Goal: Information Seeking & Learning: Learn about a topic

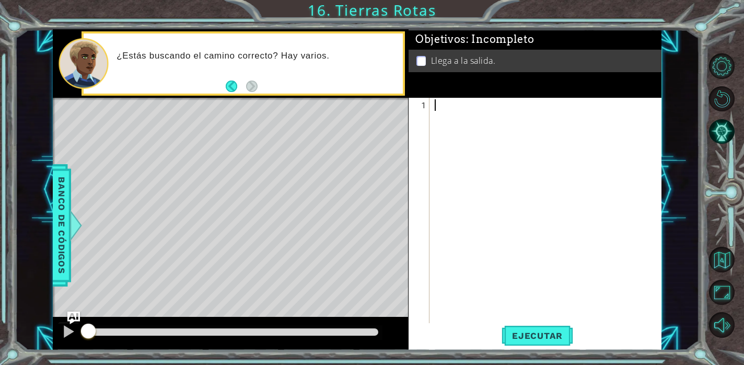
click at [446, 114] on div at bounding box center [547, 225] width 231 height 253
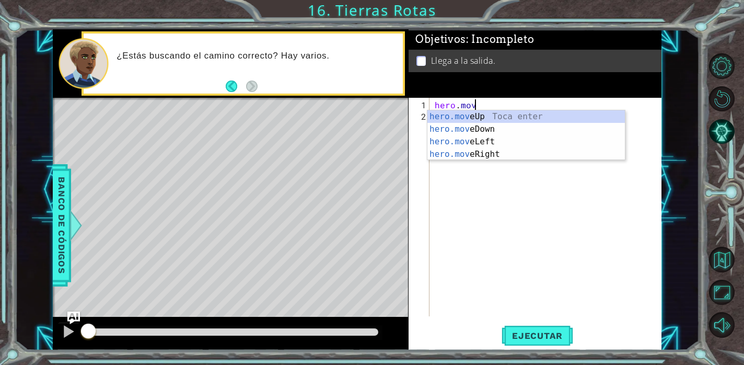
scroll to position [0, 2]
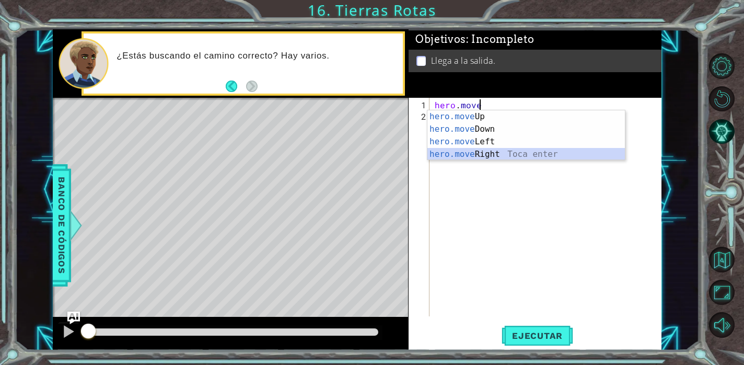
click at [486, 157] on div "hero.move Up Toca enter hero.move Down Toca enter hero.move Left Toca enter her…" at bounding box center [525, 147] width 197 height 75
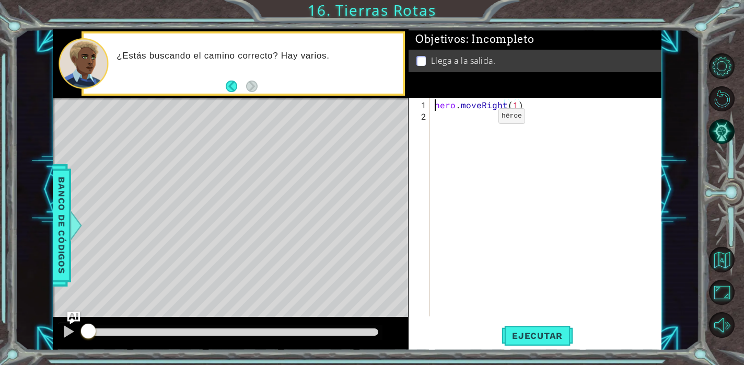
click at [480, 120] on div "hero . moveRight ( 1 )" at bounding box center [547, 219] width 231 height 241
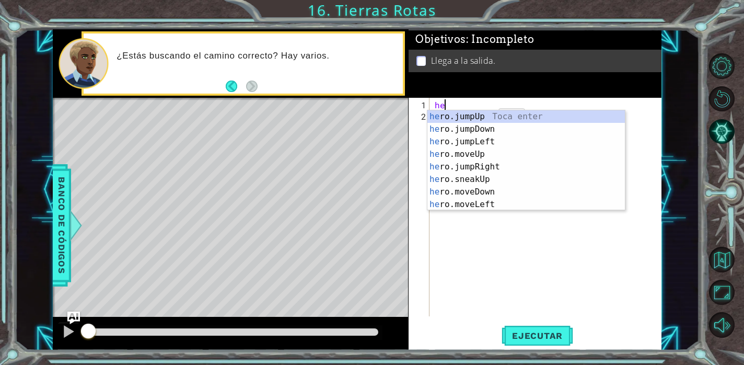
type textarea "her"
click at [496, 165] on div "her o.jumpUp Toca enter her o.jumpDown Toca enter her o.jumpLeft Toca enter her…" at bounding box center [525, 172] width 197 height 125
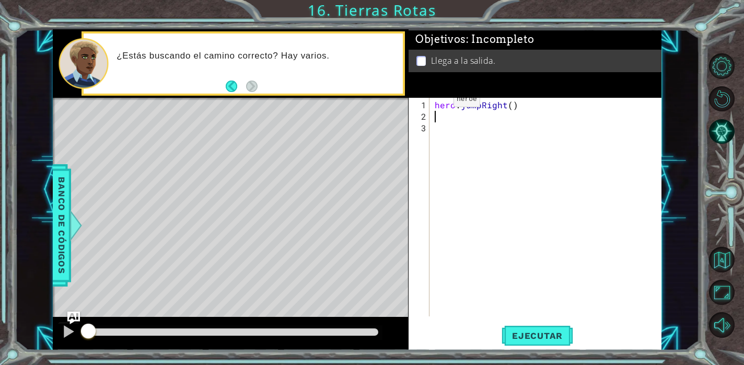
click at [435, 103] on div "hero . jumpRight ( )" at bounding box center [547, 219] width 231 height 241
type textarea "hero.jumpRight()"
click at [437, 100] on div "hero . jumpRight ( )" at bounding box center [547, 219] width 231 height 241
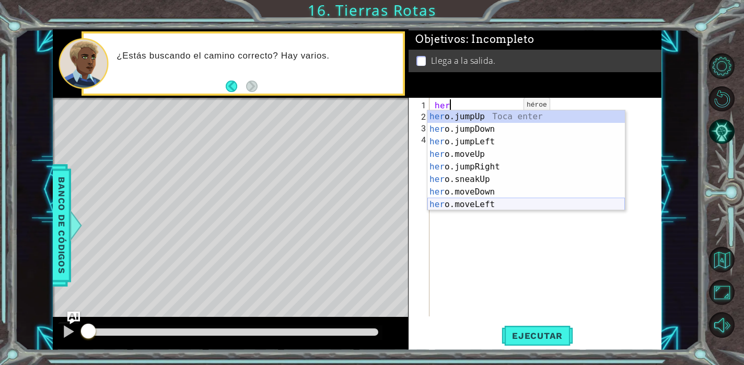
click at [499, 198] on div "her o.jumpUp Toca enter her o.jumpDown Toca enter her o.jumpLeft Toca enter her…" at bounding box center [525, 172] width 197 height 125
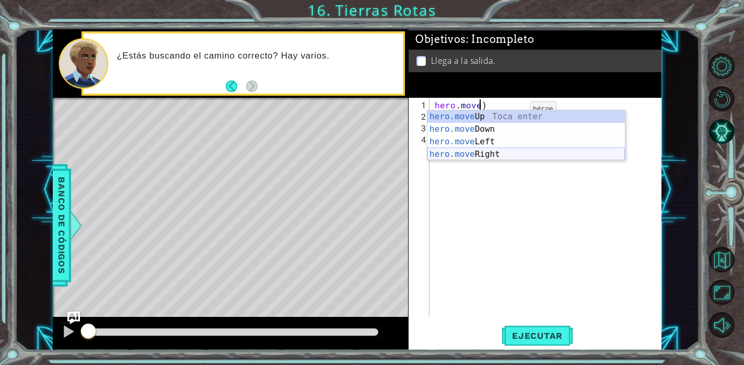
click at [515, 157] on div "hero.move Up Toca enter hero.move Down Toca enter hero.move Left Toca enter her…" at bounding box center [525, 147] width 197 height 75
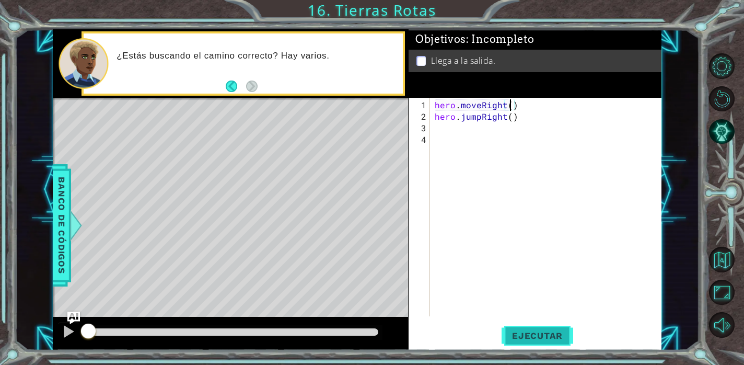
type textarea "hero.moveRight()"
click at [536, 334] on span "Ejecutar" at bounding box center [537, 335] width 72 height 10
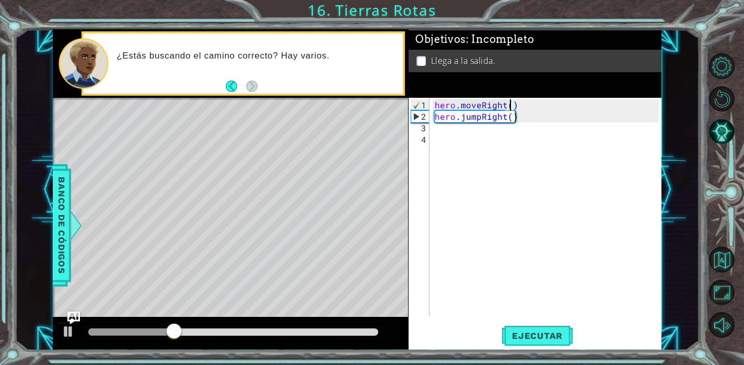
click at [460, 133] on div "hero . moveRight ( ) hero . jumpRight ( )" at bounding box center [547, 219] width 231 height 241
click at [460, 128] on div "hero . moveRight ( ) hero . jumpRight ( )" at bounding box center [547, 219] width 231 height 241
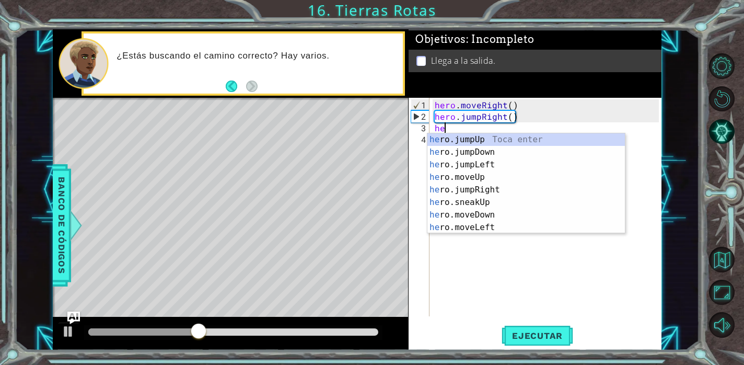
type textarea "her"
click at [505, 190] on div "her o.jumpUp Toca enter her o.jumpDown Toca enter her o.jumpLeft Toca enter her…" at bounding box center [525, 195] width 197 height 125
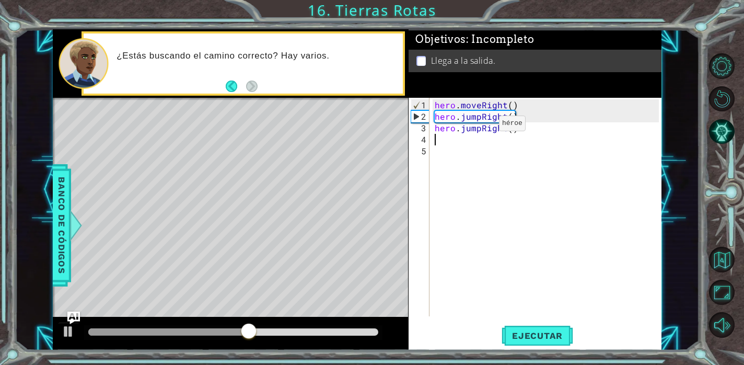
click at [481, 127] on div "hero . moveRight ( ) hero . jumpRight ( ) hero . jumpRight ( )" at bounding box center [547, 219] width 231 height 241
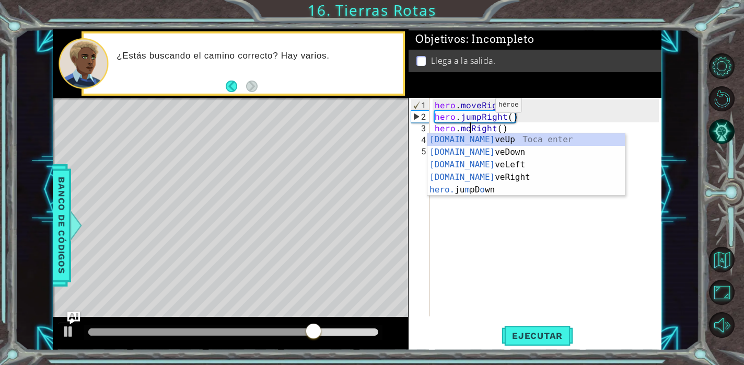
type textarea "hero.moveRight()"
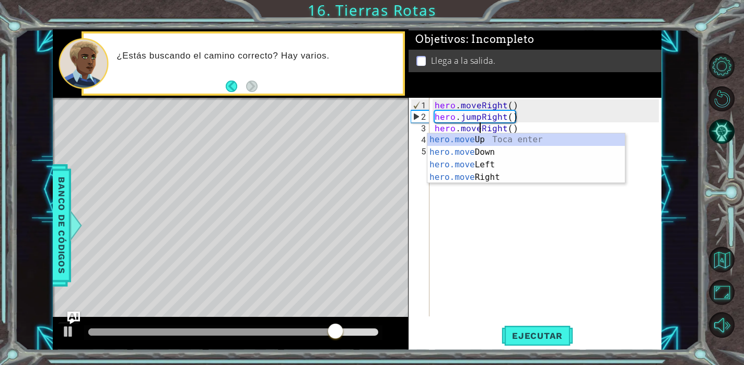
click at [498, 215] on div "hero . moveRight ( ) hero . jumpRight ( ) hero . moveRight ( )" at bounding box center [547, 219] width 231 height 241
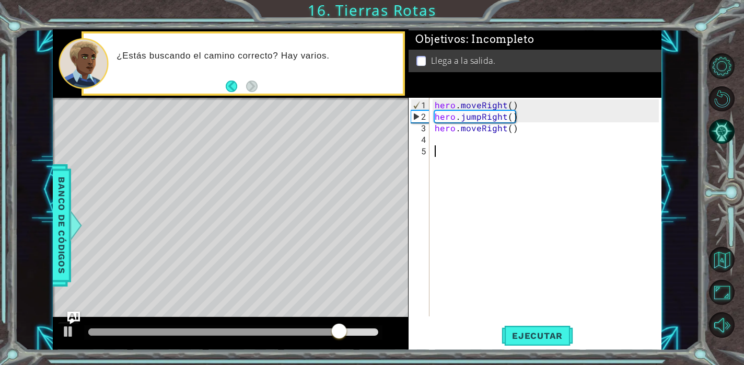
scroll to position [0, 0]
click at [472, 148] on div "hero . moveRight ( ) hero . jumpRight ( ) hero . moveRight ( )" at bounding box center [547, 219] width 231 height 241
click at [465, 144] on div "hero . moveRight ( ) hero . jumpRight ( ) hero . moveRight ( )" at bounding box center [547, 219] width 231 height 241
click at [444, 136] on div "hero . moveRight ( ) hero . jumpRight ( ) hero . moveRight ( )" at bounding box center [547, 219] width 231 height 241
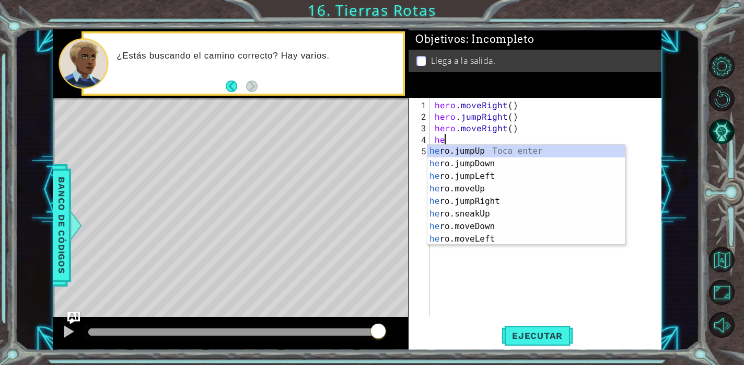
type textarea "her"
click at [500, 152] on div "her o.jumpUp Toca enter her o.jumpDown Toca enter her o.jumpLeft Toca enter her…" at bounding box center [525, 207] width 197 height 125
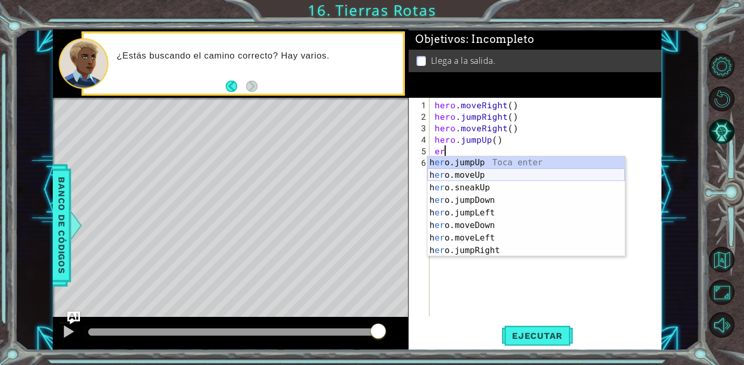
click at [495, 172] on div "h er o.jumpUp Toca enter h er o.moveUp Toca enter h er o.sneakUp Toca enter h e…" at bounding box center [525, 218] width 197 height 125
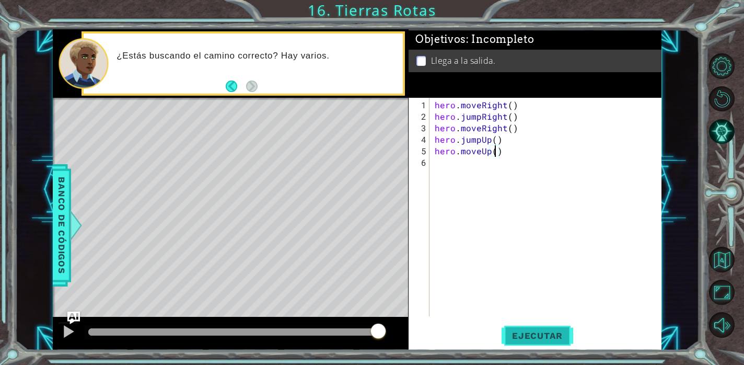
type textarea "hero.moveUp()"
click at [531, 329] on button "Ejecutar" at bounding box center [537, 335] width 72 height 25
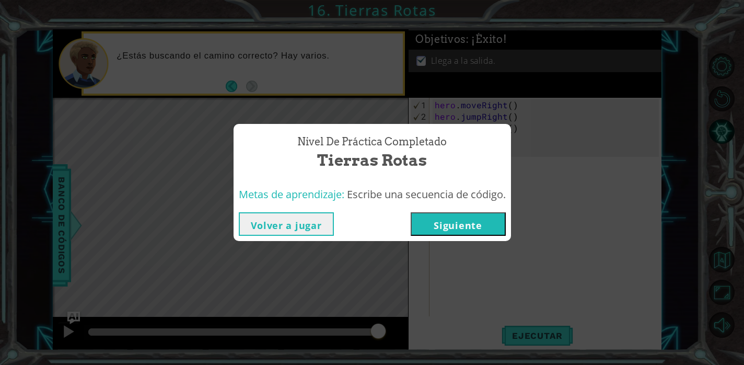
click at [461, 222] on button "Siguiente" at bounding box center [458, 224] width 95 height 24
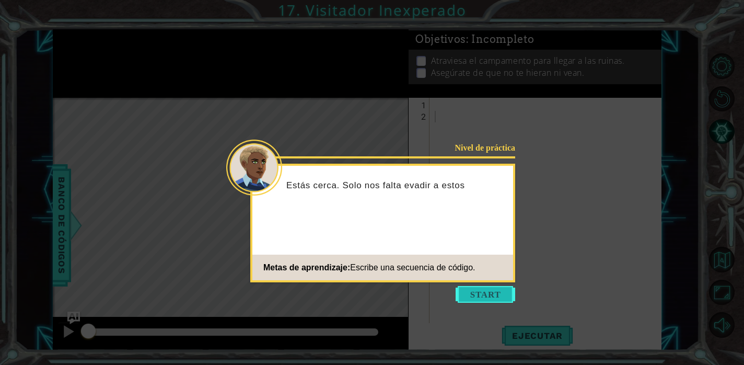
click at [487, 296] on button "Start" at bounding box center [485, 294] width 60 height 17
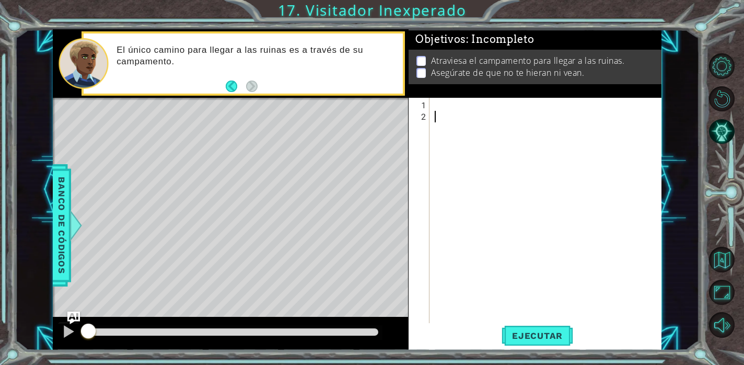
click at [444, 115] on div at bounding box center [547, 225] width 231 height 253
click at [447, 101] on div at bounding box center [547, 225] width 231 height 253
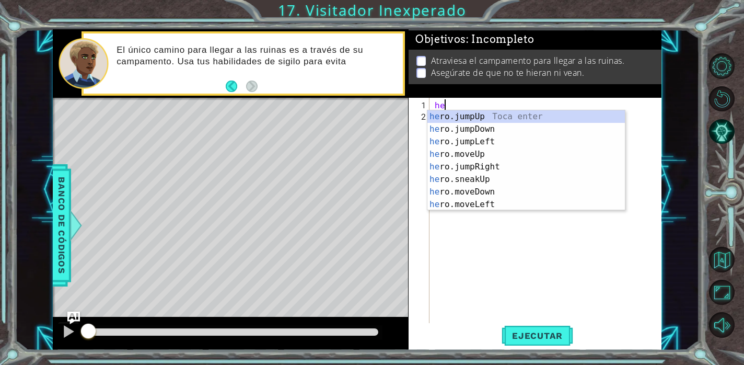
type textarea "her"
click at [502, 130] on div "her o.jumpUp Toca enter her o.jumpDown Toca enter her o.jumpLeft Toca enter her…" at bounding box center [525, 172] width 197 height 125
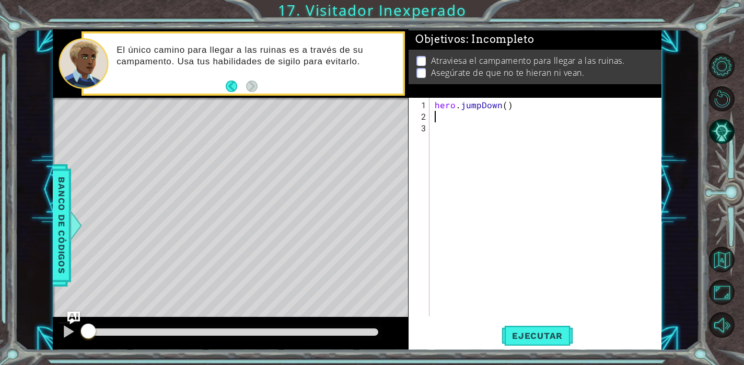
type textarea "he"
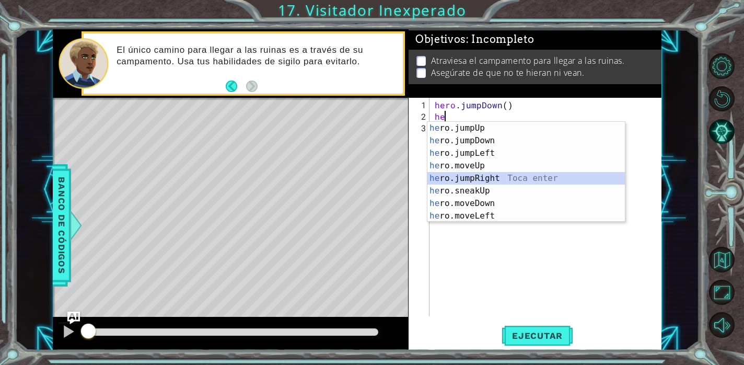
click at [531, 181] on div "he ro.jumpUp Toca enter he ro.jumpDown Toca enter he ro.jumpLeft Toca enter he …" at bounding box center [525, 184] width 197 height 125
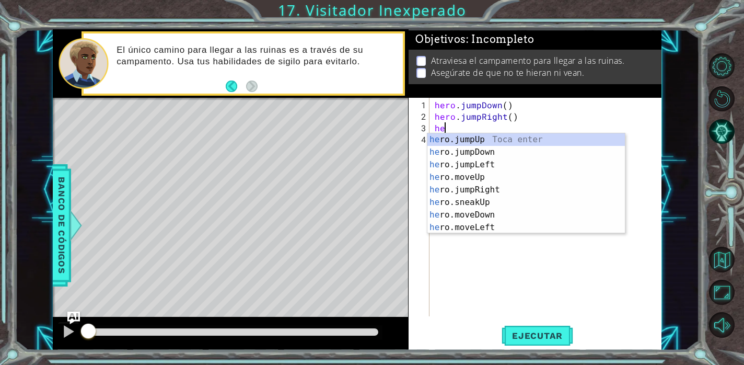
type textarea "her"
click at [510, 190] on div "her o.jumpUp Toca enter her o.jumpDown Toca enter her o.jumpLeft Toca enter her…" at bounding box center [525, 195] width 197 height 125
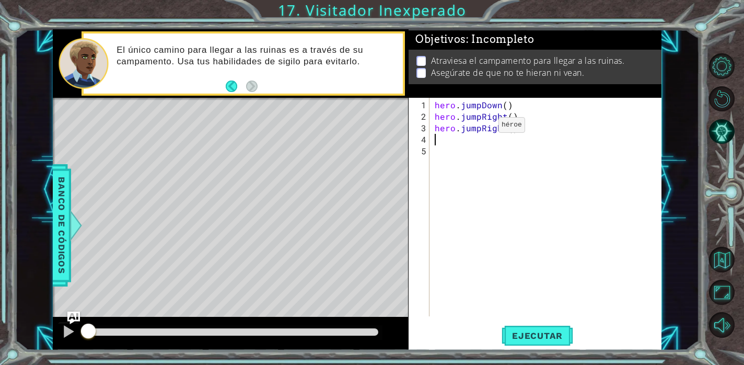
click at [480, 128] on div "hero . jumpDown ( ) hero . jumpRight ( ) hero . jumpRight ( )" at bounding box center [547, 219] width 231 height 241
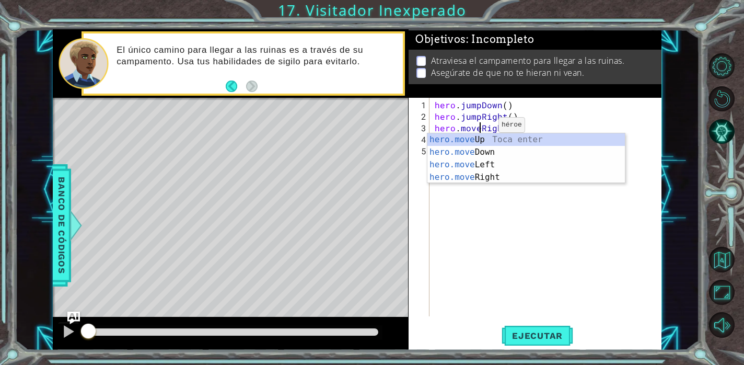
scroll to position [0, 3]
click at [497, 137] on div "hero.move Up Toca enter hero.move Down Toca enter hero.move Left Toca enter her…" at bounding box center [525, 170] width 197 height 75
type textarea "hero.moveUp(1)"
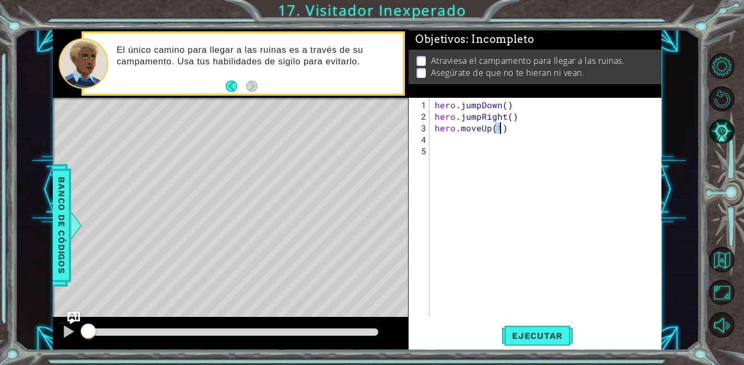
click at [477, 141] on div "hero . jumpDown ( ) hero . jumpRight ( ) hero . moveUp ( 1 )" at bounding box center [547, 219] width 231 height 241
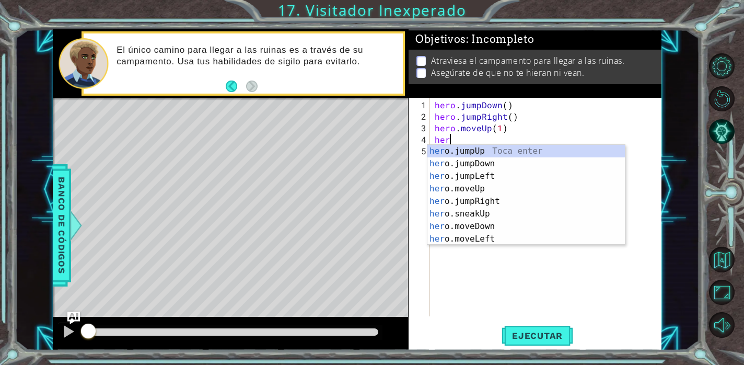
scroll to position [0, 0]
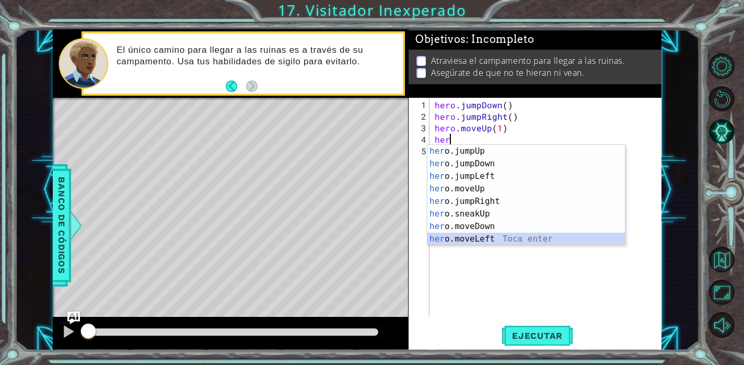
click at [488, 238] on div "her o.jumpUp Toca enter her o.jumpDown Toca enter her o.jumpLeft Toca enter her…" at bounding box center [525, 207] width 197 height 125
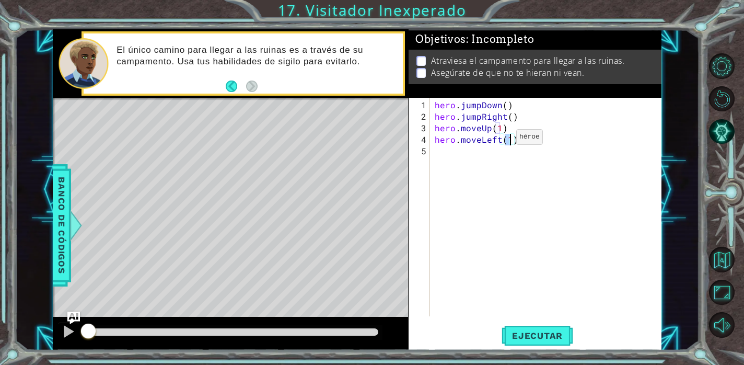
click at [498, 140] on div "hero . jumpDown ( ) hero . jumpRight ( ) hero . moveUp ( 1 ) hero . moveLeft ( …" at bounding box center [547, 219] width 231 height 241
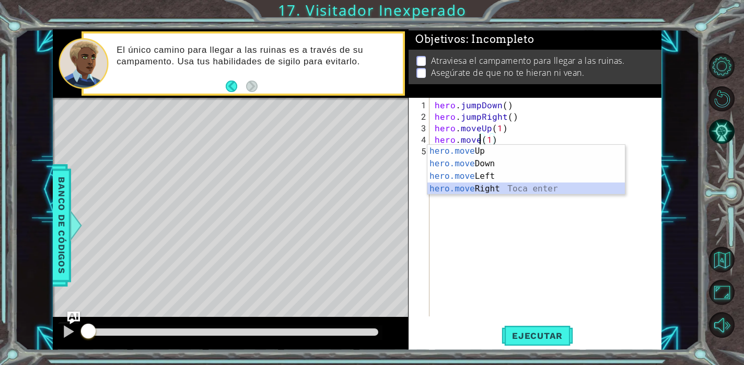
click at [498, 184] on div "hero.move Up Toca enter hero.move Down Toca enter hero.move Left Toca enter her…" at bounding box center [525, 182] width 197 height 75
type textarea "hero.moveRight(1)(1)"
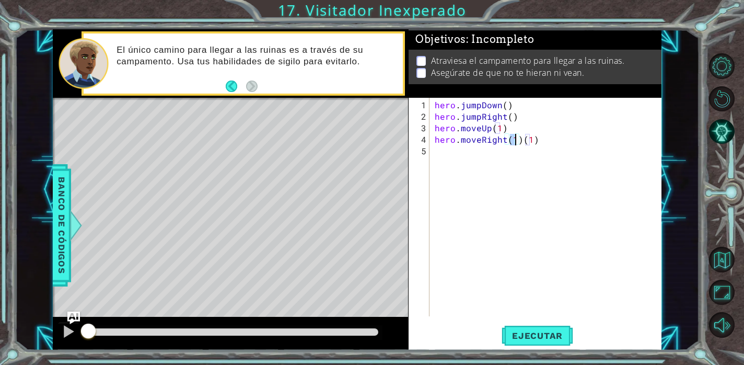
click at [481, 145] on div "hero . jumpDown ( ) hero . jumpRight ( ) hero . moveUp ( 1 ) hero . moveRight (…" at bounding box center [547, 219] width 231 height 241
click at [479, 140] on div "hero . jumpDown ( ) hero . jumpRight ( ) hero . moveUp ( 1 ) hero . moveRight (…" at bounding box center [547, 219] width 231 height 241
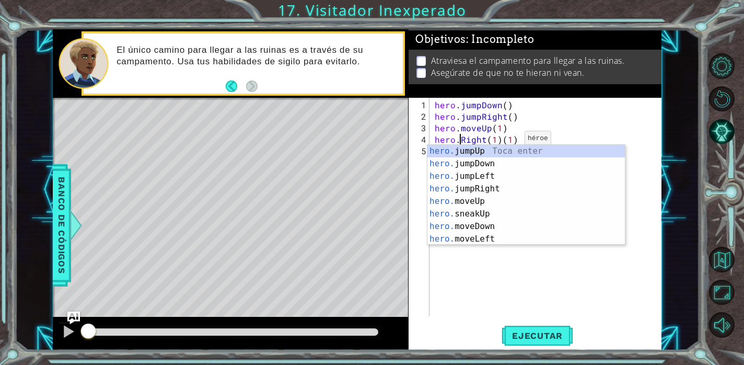
scroll to position [0, 2]
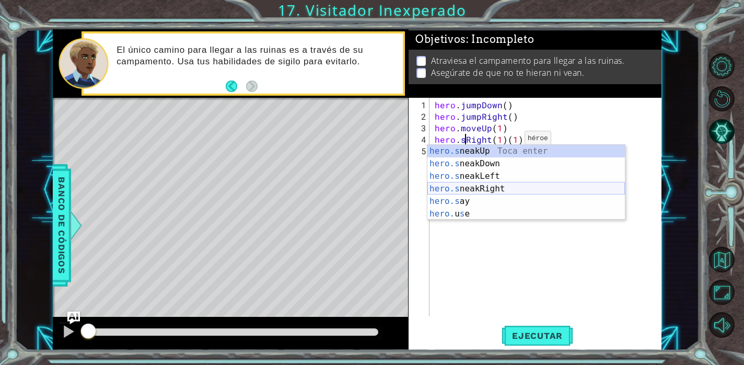
click at [505, 188] on div "hero.s neakUp Toca enter hero.s neakDown Toca enter hero.s neakLeft Toca enter …" at bounding box center [525, 195] width 197 height 100
type textarea "hero.sneakRight(1)(1)(1)"
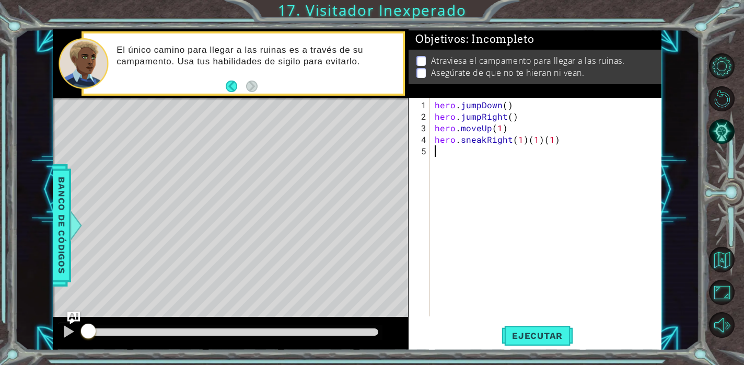
click at [455, 158] on div "hero . jumpDown ( ) hero . jumpRight ( ) hero . moveUp ( 1 ) hero . sneakRight …" at bounding box center [547, 219] width 231 height 241
click at [561, 134] on div "hero . jumpDown ( ) hero . jumpRight ( ) hero . moveUp ( 1 ) hero . sneakRight …" at bounding box center [547, 219] width 231 height 241
type textarea "hero.sneakRight(1)"
click at [510, 149] on div "hero . jumpDown ( ) hero . jumpRight ( ) hero . moveUp ( 1 ) hero . sneakRight …" at bounding box center [547, 219] width 231 height 241
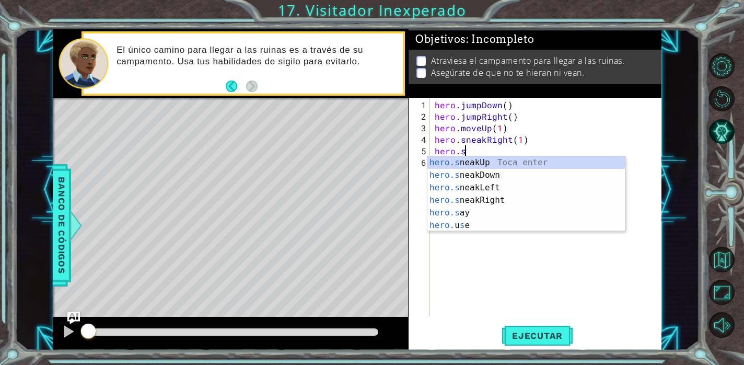
scroll to position [0, 1]
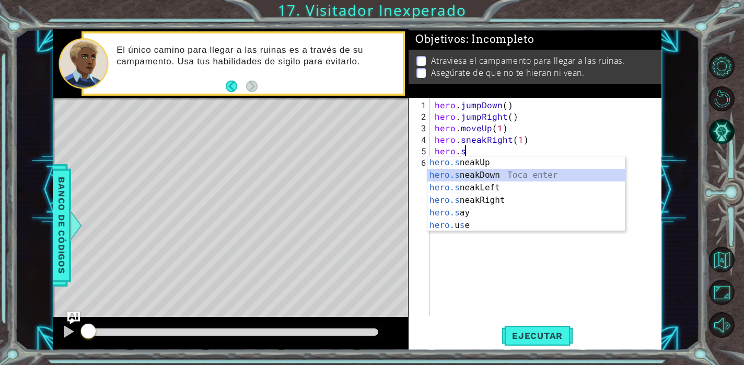
click at [520, 173] on div "hero.s neakUp Toca enter hero.s neakDown Toca enter hero.s neakLeft Toca enter …" at bounding box center [525, 206] width 197 height 100
type textarea "hero.sneakDown(1)"
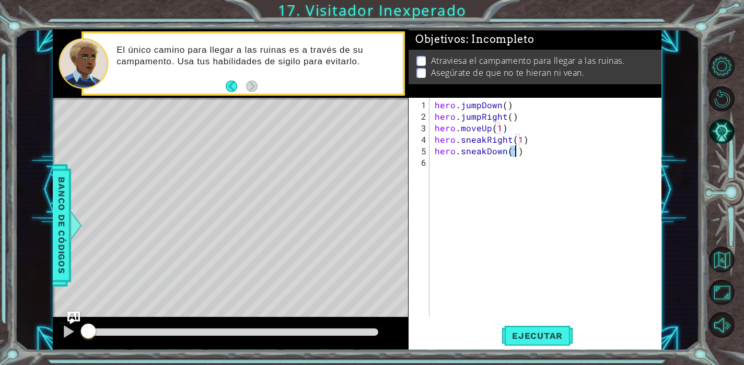
click at [496, 171] on div "hero . jumpDown ( ) hero . jumpRight ( ) hero . moveUp ( 1 ) hero . sneakRight …" at bounding box center [547, 219] width 231 height 241
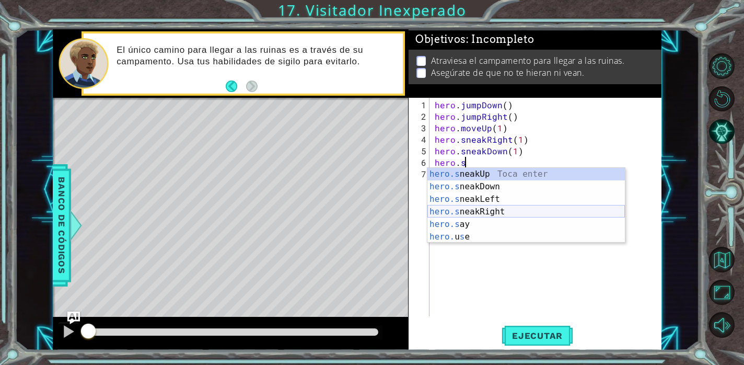
click at [516, 212] on div "hero.s neakUp Toca enter hero.s neakDown Toca enter hero.s neakLeft Toca enter …" at bounding box center [525, 218] width 197 height 100
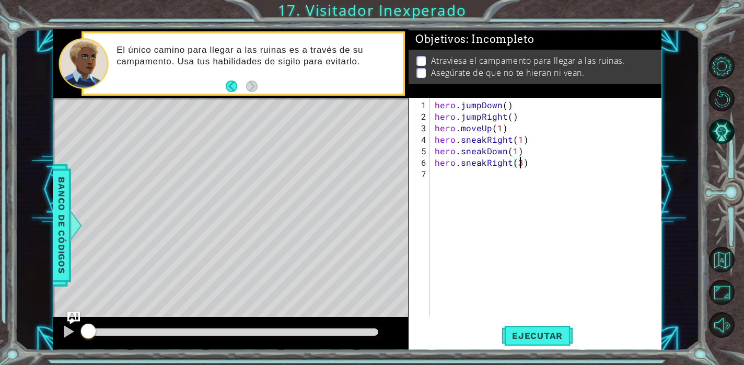
scroll to position [0, 5]
type textarea "hero.sneakRight(2)"
click at [477, 183] on div "hero . jumpDown ( ) hero . jumpRight ( ) hero . moveUp ( 1 ) hero . sneakRight …" at bounding box center [547, 219] width 231 height 241
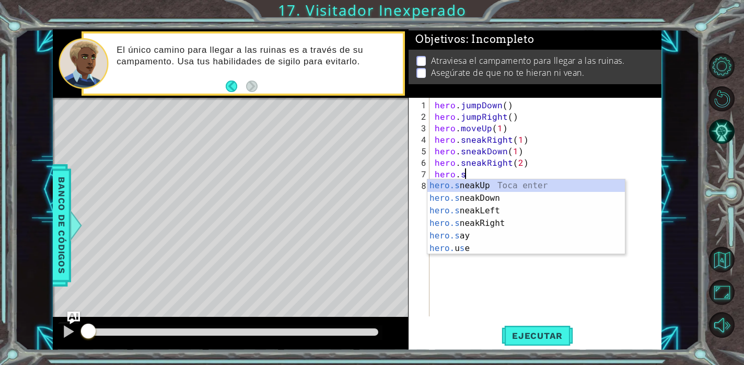
scroll to position [0, 1]
click at [486, 184] on div "hero.s neakUp Toca enter hero.s neakDown Toca enter hero.s neakLeft Toca enter …" at bounding box center [525, 229] width 197 height 100
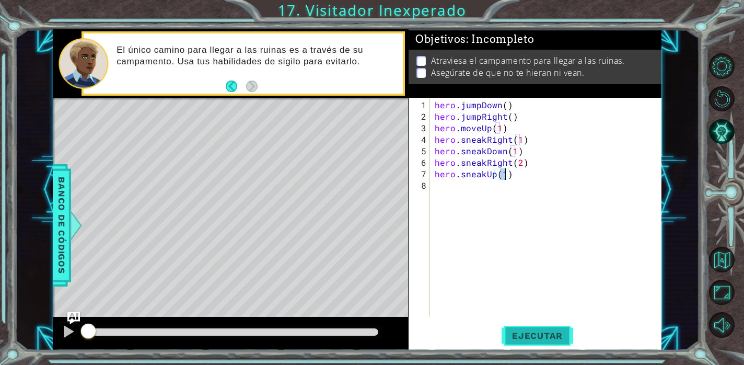
type textarea "hero.sneakUp(1)"
click at [549, 331] on span "Ejecutar" at bounding box center [537, 335] width 72 height 10
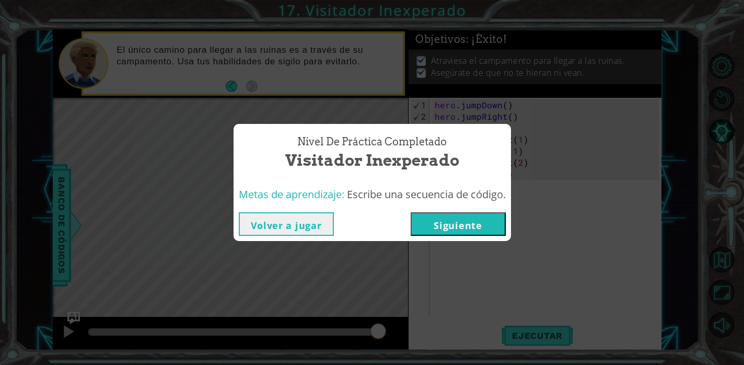
click at [480, 221] on button "Siguiente" at bounding box center [458, 224] width 95 height 24
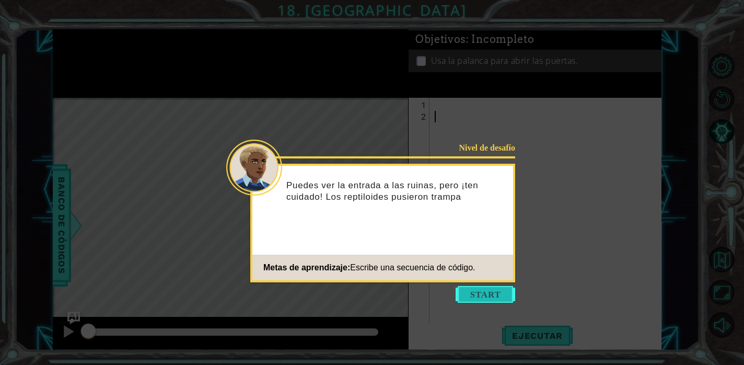
click at [497, 287] on button "Start" at bounding box center [485, 294] width 60 height 17
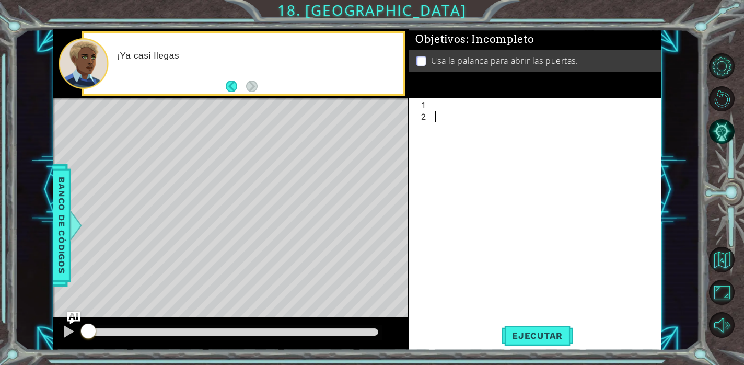
click at [443, 109] on div at bounding box center [547, 225] width 231 height 253
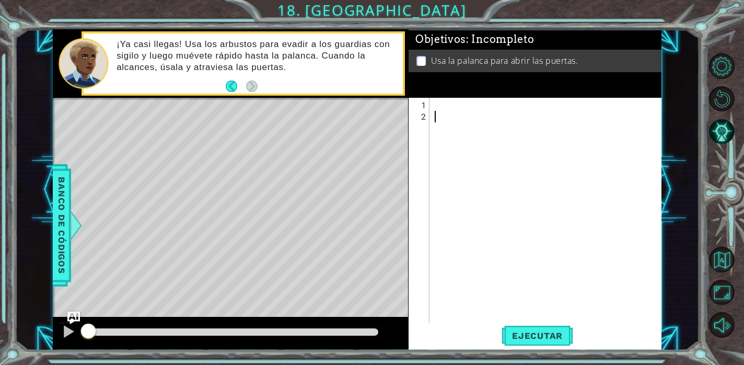
click at [447, 112] on div at bounding box center [547, 225] width 231 height 253
click at [447, 102] on div at bounding box center [547, 225] width 231 height 253
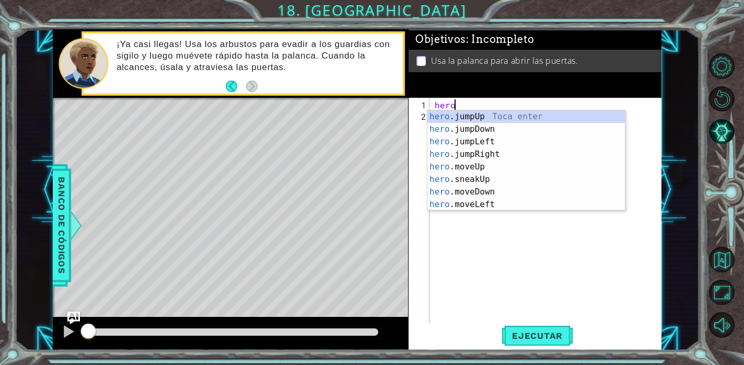
scroll to position [0, 1]
click at [481, 181] on div "hero. jumpUp Toca enter hero. jumpDown Toca enter hero. jumpLeft Toca enter her…" at bounding box center [525, 172] width 197 height 125
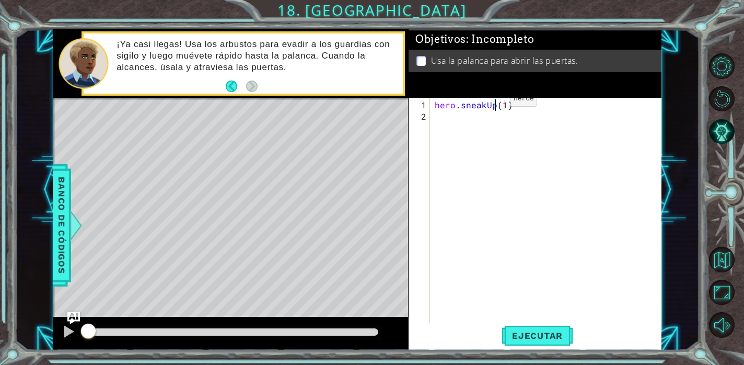
click at [493, 102] on div "hero . sneakUp ( 1 )" at bounding box center [547, 225] width 231 height 253
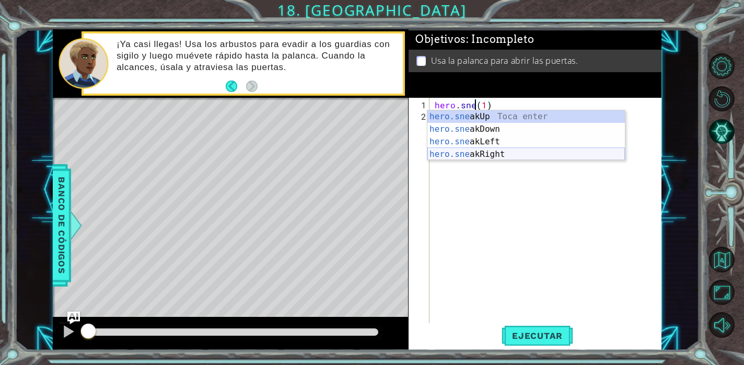
click at [507, 151] on div "hero.sne akUp Toca enter hero.sne akDown Toca enter hero.sne akLeft Toca enter …" at bounding box center [525, 147] width 197 height 75
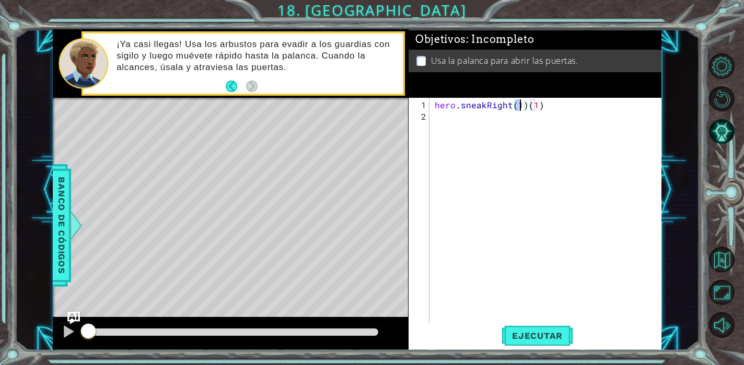
click at [467, 127] on div "hero . sneakRight ( 1 ) ( 1 )" at bounding box center [547, 225] width 231 height 253
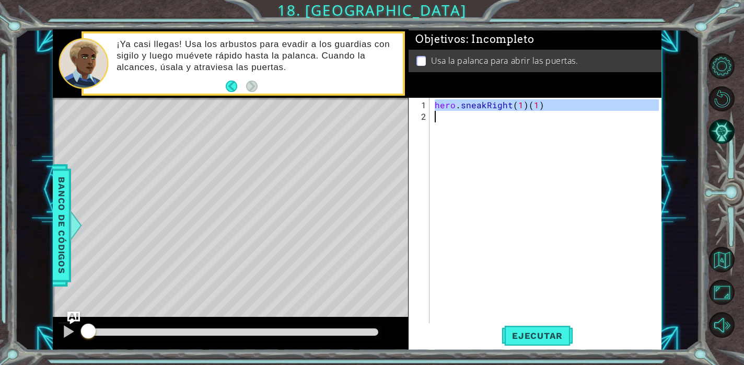
click at [548, 105] on div "hero . sneakRight ( 1 ) ( 1 )" at bounding box center [547, 225] width 231 height 253
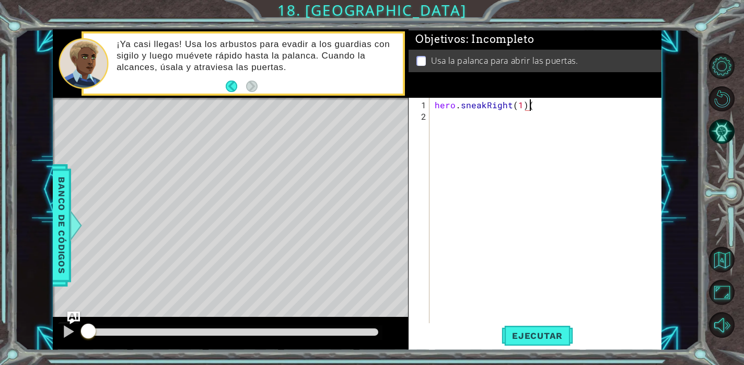
type textarea "hero.sneakRight(1)"
click at [498, 115] on div "hero . sneakRight ( 1 )" at bounding box center [547, 225] width 231 height 253
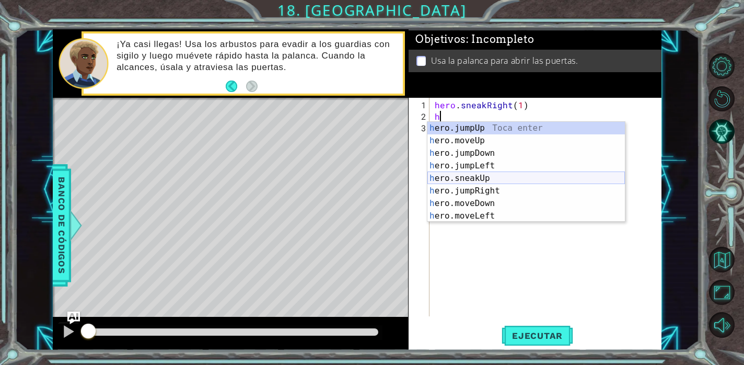
click at [493, 176] on div "h ero.jumpUp Toca enter h ero.moveUp Toca enter h ero.jumpDown Toca enter h ero…" at bounding box center [525, 184] width 197 height 125
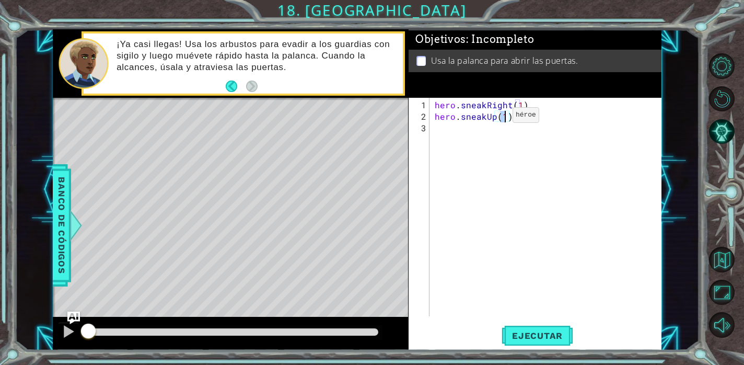
click at [494, 119] on div "hero . sneakRight ( 1 ) hero . sneakUp ( 1 )" at bounding box center [547, 219] width 231 height 241
click at [506, 112] on div "hero . sneakRight ( 1 ) hero . sneakUp ( 1 )" at bounding box center [547, 219] width 231 height 241
type textarea "hero.sneakUp(2)"
click at [468, 137] on div "hero . sneakRight ( 1 ) hero . sneakUp ( 2 )" at bounding box center [547, 219] width 231 height 241
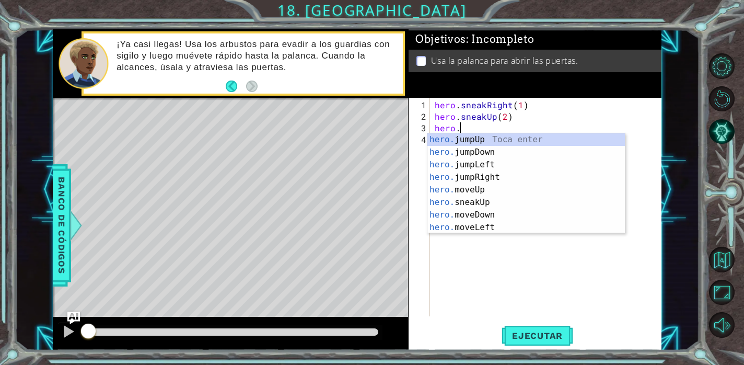
scroll to position [0, 1]
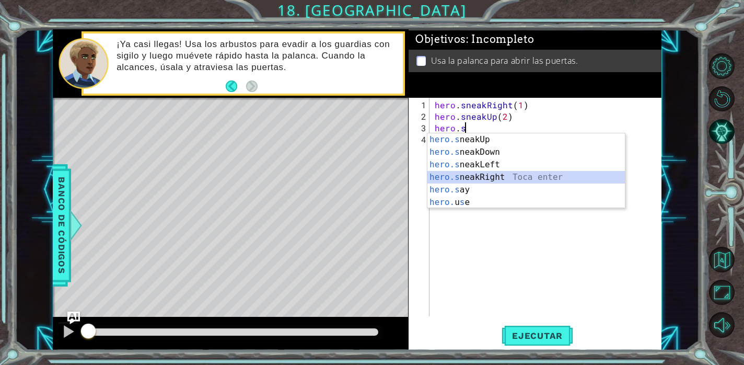
click at [499, 173] on div "hero.s neakUp Toca enter hero.s neakDown Toca enter hero.s neakLeft Toca enter …" at bounding box center [525, 183] width 197 height 100
type textarea "hero.sneakRight(1)"
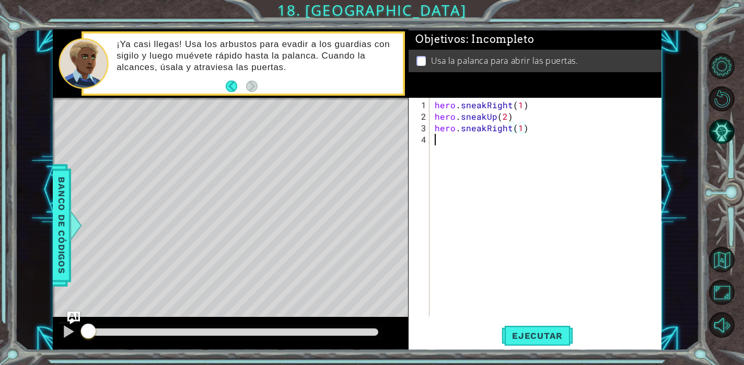
click at [483, 142] on div "hero . sneakRight ( 1 ) hero . sneakUp ( 2 ) hero . sneakRight ( 1 )" at bounding box center [547, 219] width 231 height 241
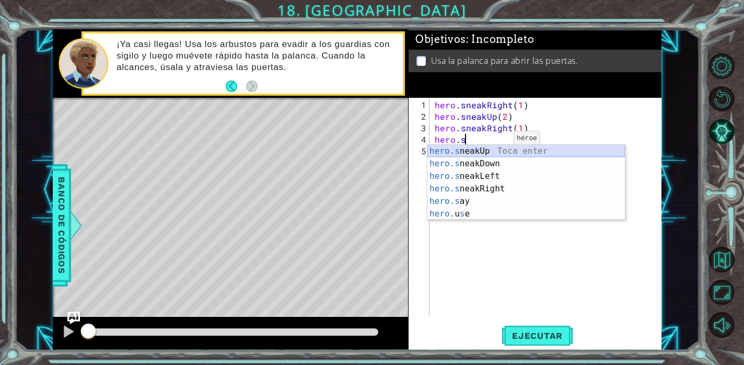
click at [497, 148] on div "hero.s neakUp Toca enter hero.s neakDown Toca enter hero.s neakLeft Toca enter …" at bounding box center [525, 195] width 197 height 100
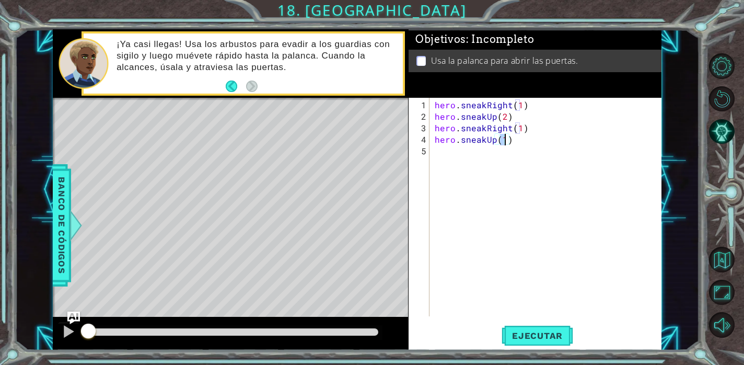
click at [489, 150] on div "hero . sneakRight ( 1 ) hero . sneakUp ( 2 ) hero . sneakRight ( 1 ) hero . sne…" at bounding box center [547, 219] width 231 height 241
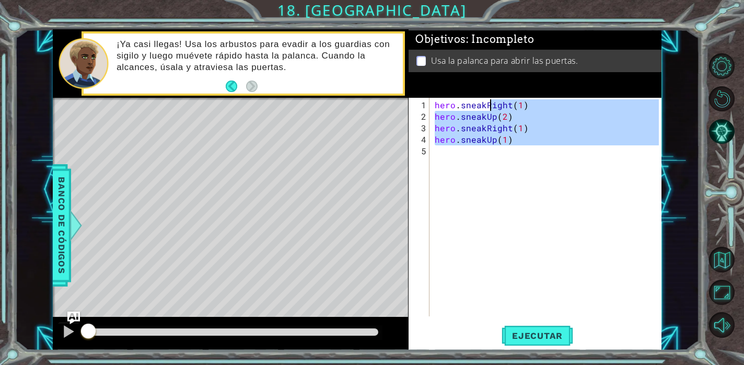
type textarea "hero.sneakRight(1) hero.sneakUp(2)"
click at [489, 150] on div "hero . sneakRight ( 1 ) hero . sneakUp ( 2 ) hero . sneakRight ( 1 ) hero . sne…" at bounding box center [547, 219] width 231 height 241
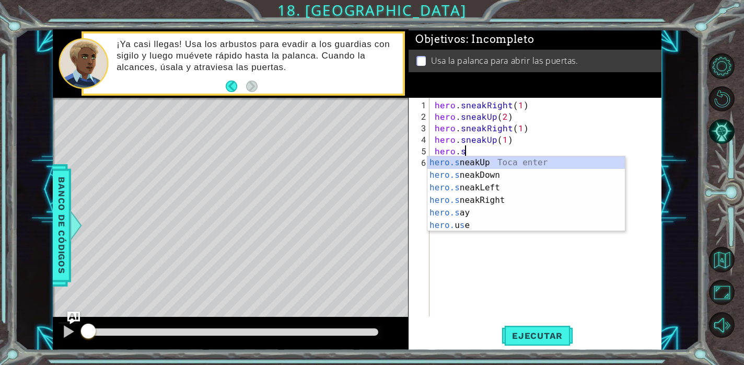
scroll to position [0, 2]
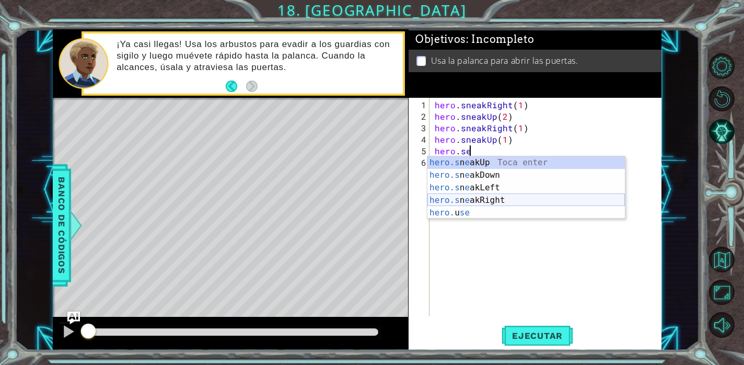
click at [501, 200] on div "hero.s n e akUp Toca enter hero.s n e akDown Toca enter hero.s n e akLeft Toca …" at bounding box center [525, 200] width 197 height 88
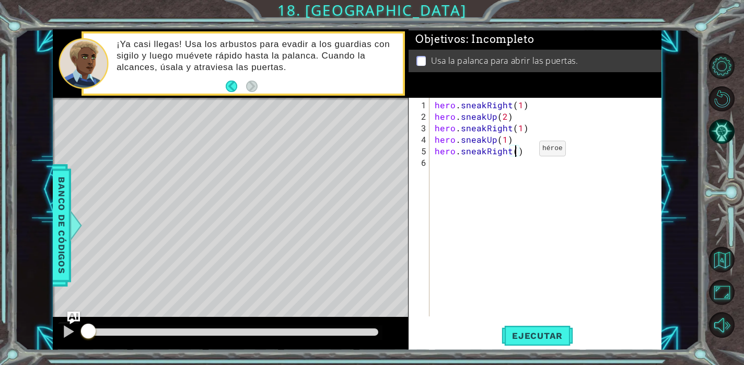
type textarea "hero.sneakRight(2)"
click at [500, 156] on div "hero . sneakRight ( 1 ) hero . sneakUp ( 2 ) hero . sneakRight ( 1 ) hero . sne…" at bounding box center [547, 219] width 231 height 241
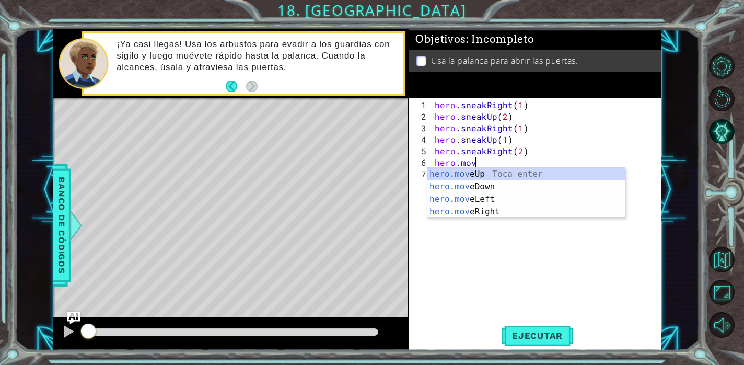
scroll to position [0, 2]
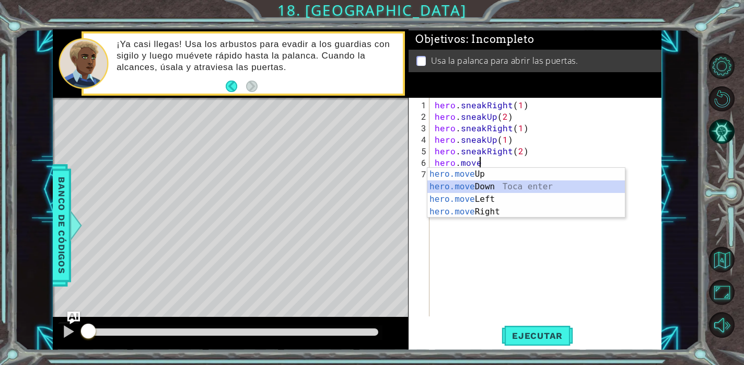
click at [494, 185] on div "hero.move Up Toca enter hero.move Down Toca enter hero.move Left Toca enter her…" at bounding box center [525, 205] width 197 height 75
type textarea "hero.moveDown(1)"
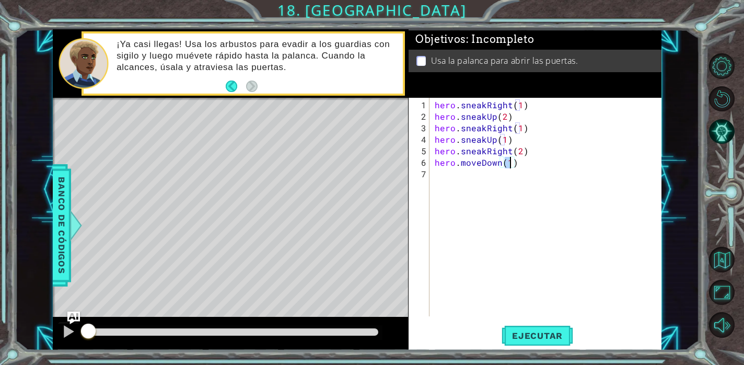
click at [491, 175] on div "hero . sneakRight ( 1 ) hero . sneakUp ( 2 ) hero . sneakRight ( 1 ) hero . sne…" at bounding box center [547, 219] width 231 height 241
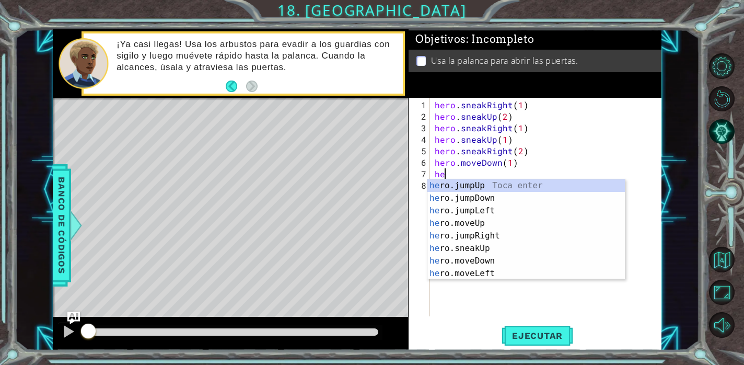
type textarea "her"
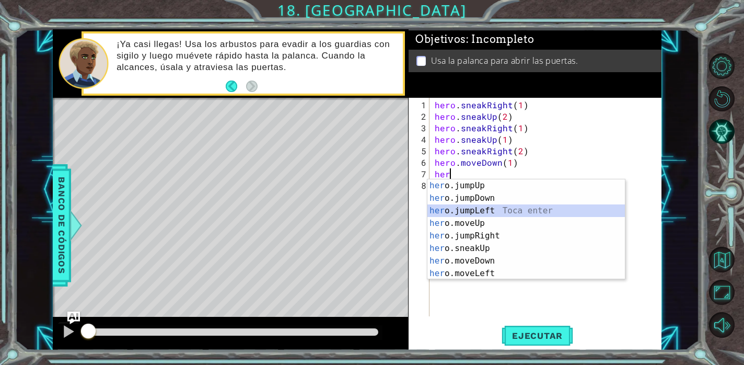
click at [511, 208] on div "her o.jumpUp Toca enter her o.jumpDown Toca enter her o.jumpLeft Toca enter her…" at bounding box center [525, 241] width 197 height 125
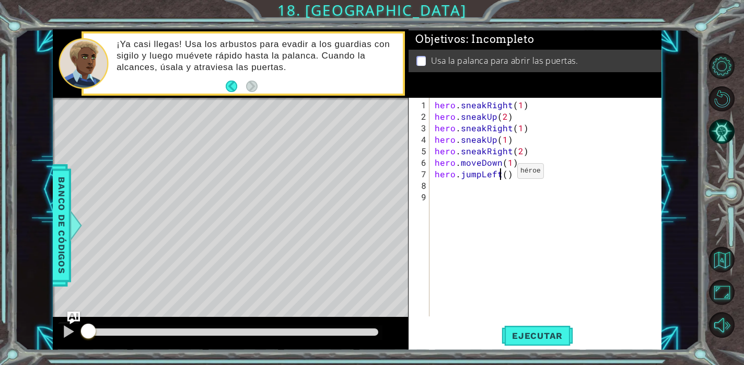
click at [499, 175] on div "hero . sneakRight ( 1 ) hero . sneakUp ( 2 ) hero . sneakRight ( 1 ) hero . sne…" at bounding box center [547, 219] width 231 height 241
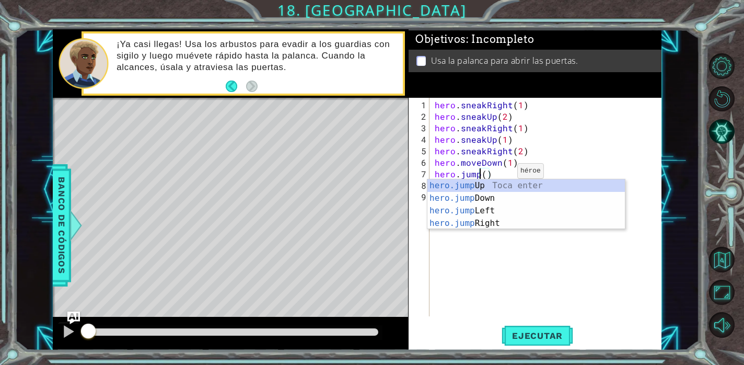
scroll to position [0, 3]
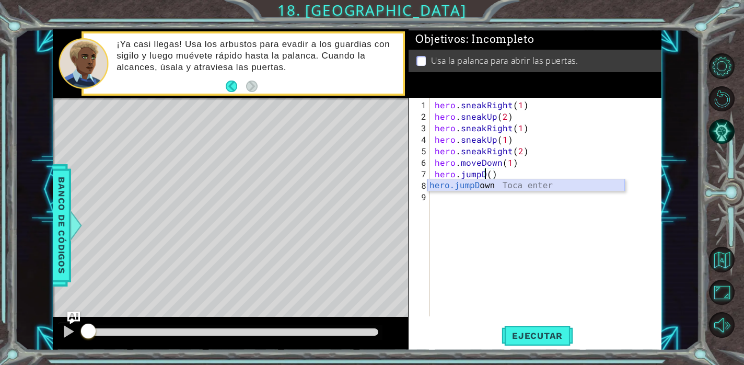
click at [494, 183] on div "hero.jumpD own Toca enter" at bounding box center [525, 198] width 197 height 38
type textarea "hero.jumpDown"
click at [473, 190] on div "hero . sneakRight ( 1 ) hero . sneakUp ( 2 ) hero . sneakRight ( 1 ) hero . sne…" at bounding box center [547, 219] width 231 height 241
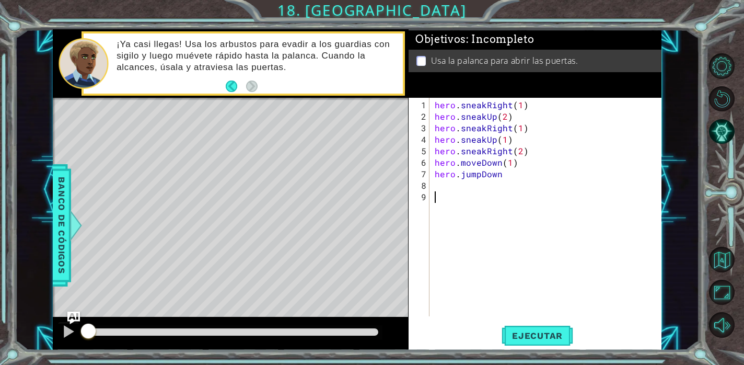
click at [512, 169] on div "hero . sneakRight ( 1 ) hero . sneakUp ( 2 ) hero . sneakRight ( 1 ) hero . sne…" at bounding box center [547, 219] width 231 height 241
click at [507, 175] on div "hero . sneakRight ( 1 ) hero . sneakUp ( 2 ) hero . sneakRight ( 1 ) hero . sne…" at bounding box center [547, 219] width 231 height 241
type textarea "hero.jumpDown(1)"
click at [476, 182] on div "hero . sneakRight ( 1 ) hero . sneakUp ( 2 ) hero . sneakRight ( 1 ) hero . sne…" at bounding box center [547, 219] width 231 height 241
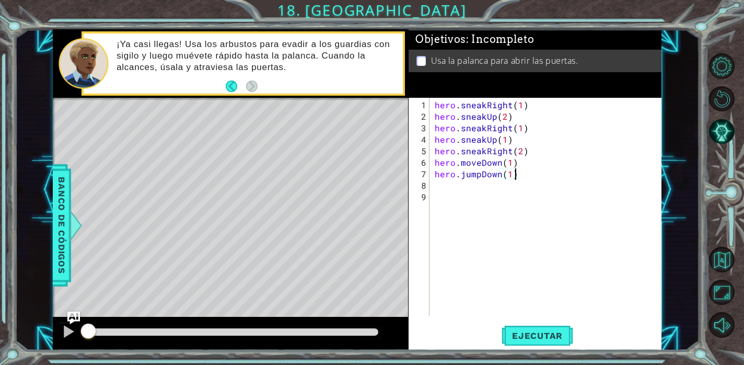
scroll to position [0, 0]
type textarea "HE"
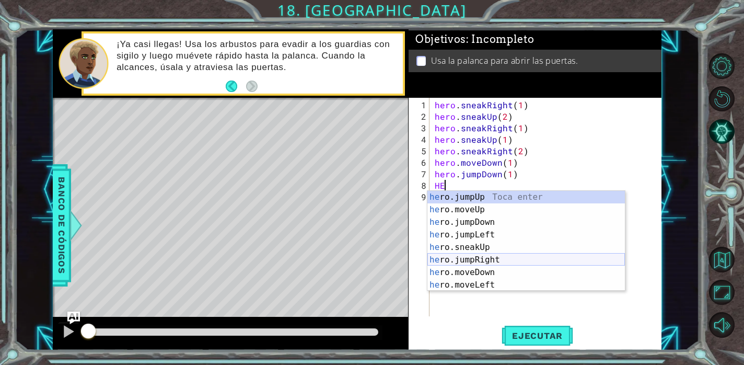
click at [491, 260] on div "he ro.jumpUp Toca enter he ro.moveUp Toca enter he ro.jumpDown Toca enter he ro…" at bounding box center [525, 253] width 197 height 125
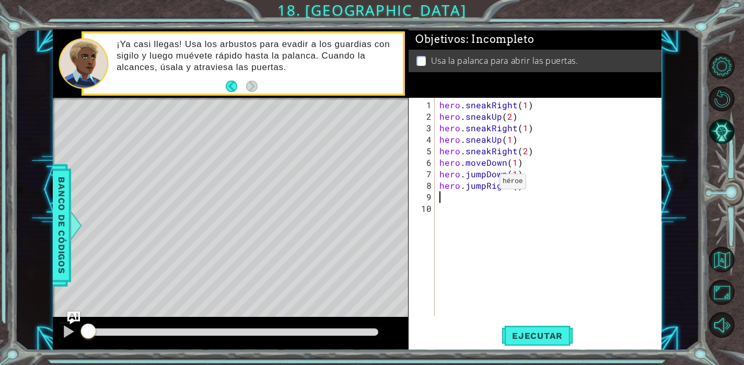
click at [486, 184] on div "hero . sneakRight ( 1 ) hero . sneakUp ( 2 ) hero . sneakRight ( 1 ) hero . sne…" at bounding box center [550, 219] width 227 height 241
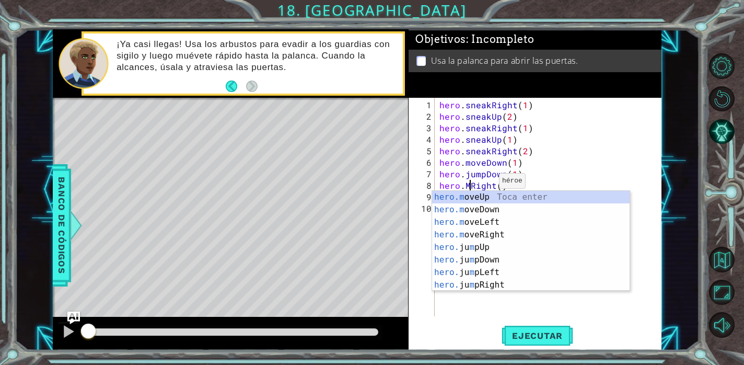
scroll to position [0, 2]
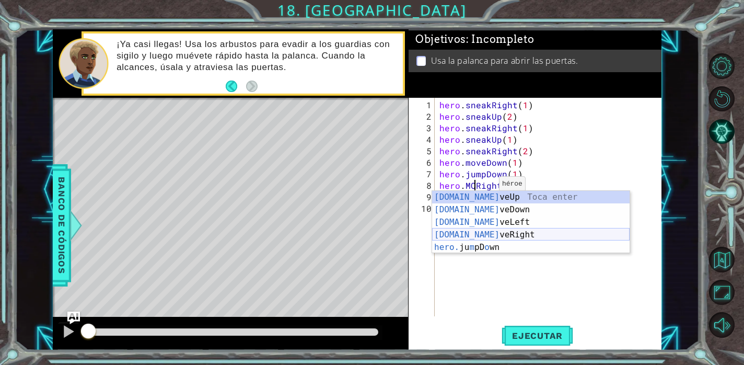
click at [485, 235] on div "[DOMAIN_NAME] veUp Toca enter [DOMAIN_NAME] veDown Toca enter [DOMAIN_NAME] veL…" at bounding box center [530, 235] width 197 height 88
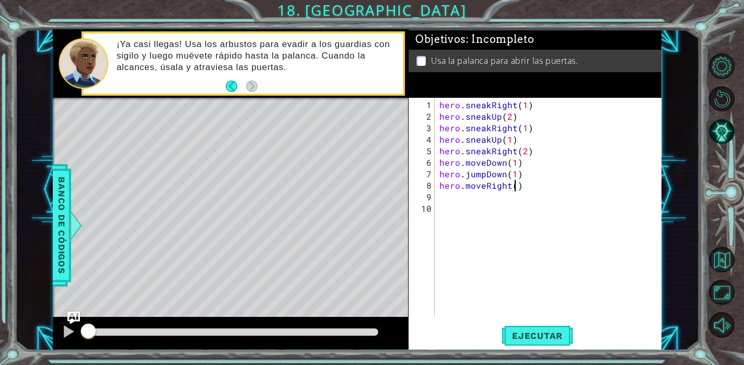
type textarea "hero.moveRight(2)"
click at [493, 201] on div "hero . sneakRight ( 1 ) hero . sneakUp ( 2 ) hero . sneakRight ( 1 ) hero . sne…" at bounding box center [550, 219] width 227 height 241
type textarea "HER"
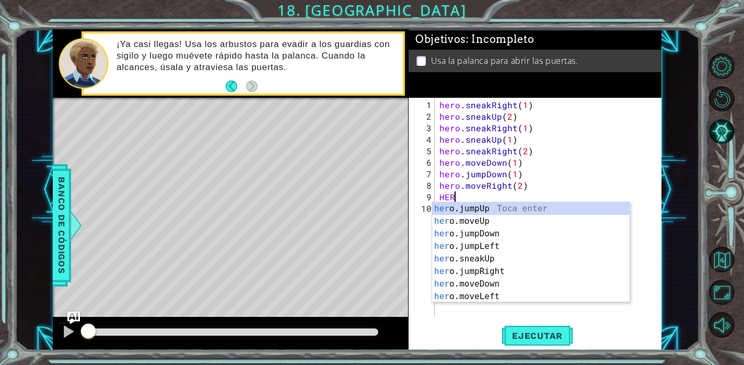
scroll to position [0, 0]
click at [503, 210] on div "her o.jumpUp Toca enter her o.moveUp Toca enter her o.jumpDown Toca enter her o…" at bounding box center [530, 264] width 197 height 125
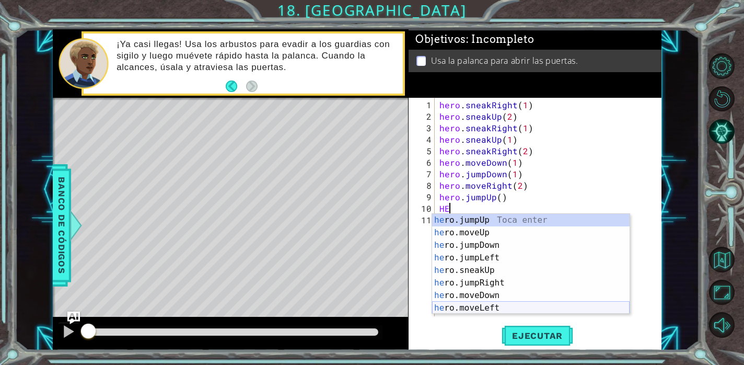
click at [493, 310] on div "he ro.jumpUp Toca enter he ro.moveUp Toca enter he ro.jumpDown Toca enter he ro…" at bounding box center [530, 276] width 197 height 125
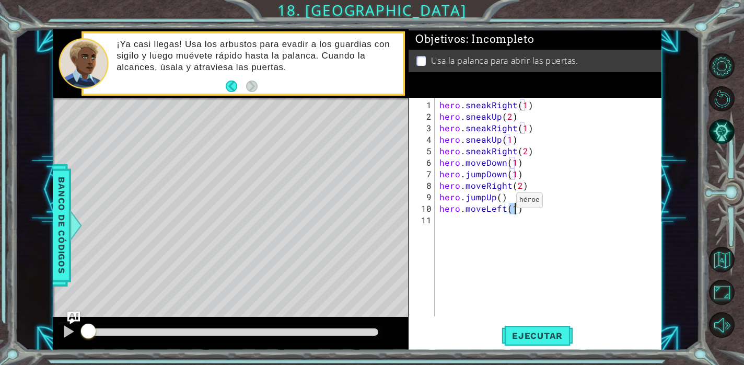
click at [503, 204] on div "hero . sneakRight ( 1 ) hero . sneakUp ( 2 ) hero . sneakRight ( 1 ) hero . sne…" at bounding box center [550, 219] width 227 height 241
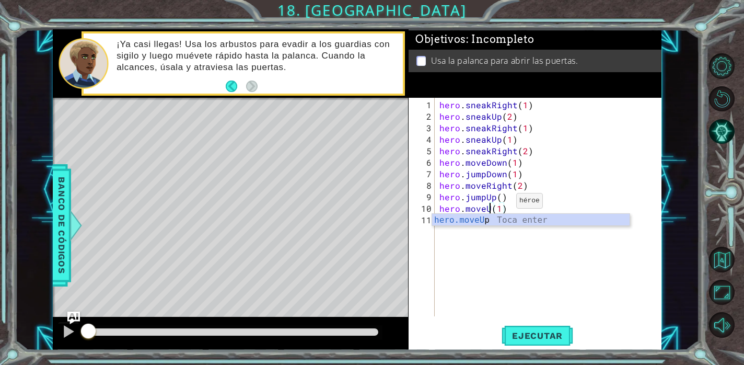
scroll to position [0, 3]
type textarea "hero.moveUp(1)"
click at [530, 335] on span "Ejecutar" at bounding box center [537, 335] width 72 height 10
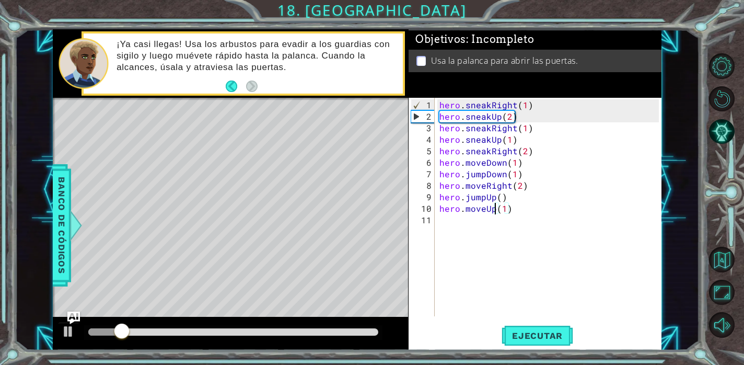
click at [498, 226] on div "hero . sneakRight ( 1 ) hero . sneakUp ( 2 ) hero . sneakRight ( 1 ) hero . sne…" at bounding box center [550, 219] width 227 height 241
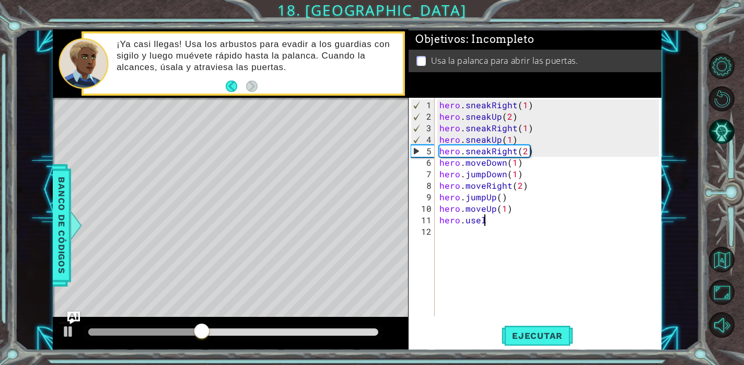
scroll to position [0, 2]
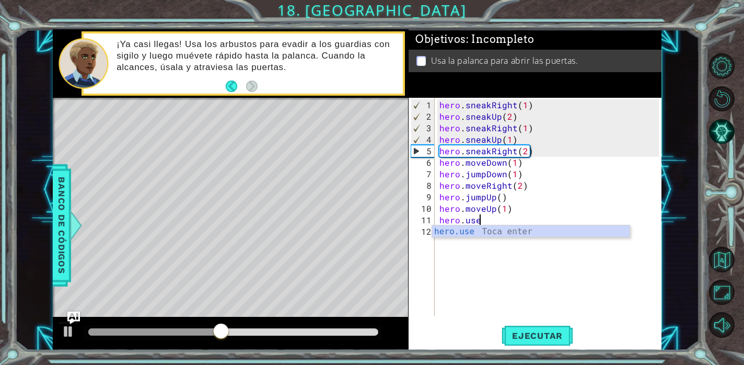
click at [496, 236] on div "hero.use Toca enter" at bounding box center [530, 244] width 197 height 38
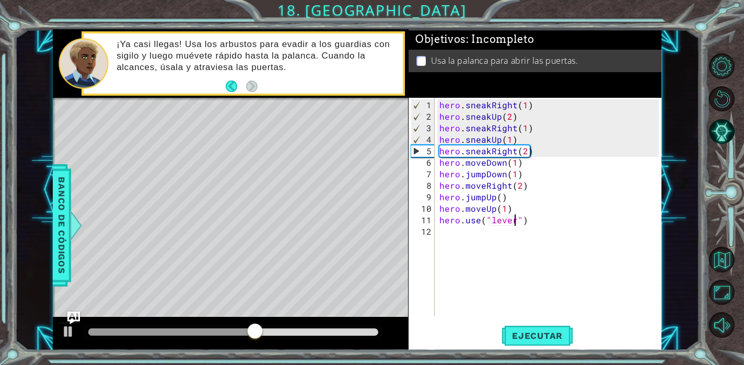
scroll to position [0, 4]
drag, startPoint x: 310, startPoint y: 332, endPoint x: 204, endPoint y: 333, distance: 106.0
click at [204, 333] on div at bounding box center [204, 331] width 19 height 19
click at [523, 151] on div "hero . sneakRight ( 1 ) hero . sneakUp ( 2 ) hero . sneakRight ( 1 ) hero . sne…" at bounding box center [550, 219] width 227 height 241
type textarea "hero.sneakRight(1)"
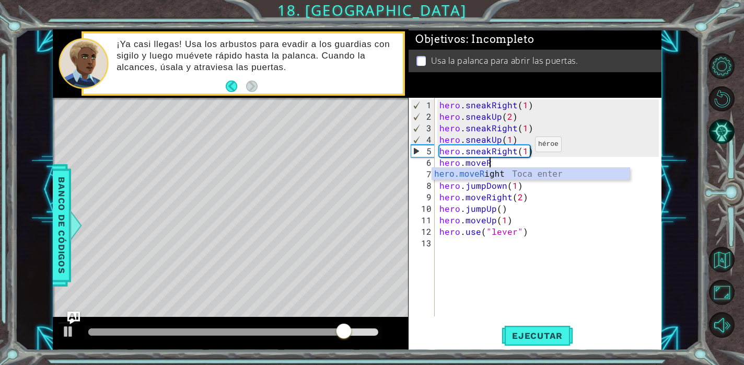
scroll to position [0, 3]
click at [508, 173] on div "hero.moveR ight Toca enter" at bounding box center [530, 187] width 197 height 38
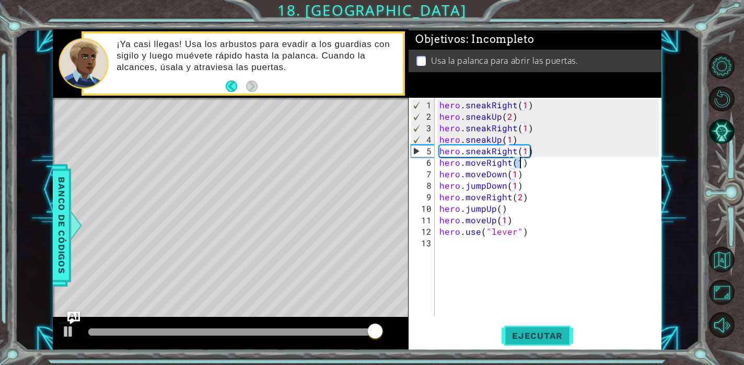
type textarea "hero.moveRight(1)"
click at [543, 333] on span "Ejecutar" at bounding box center [537, 335] width 72 height 10
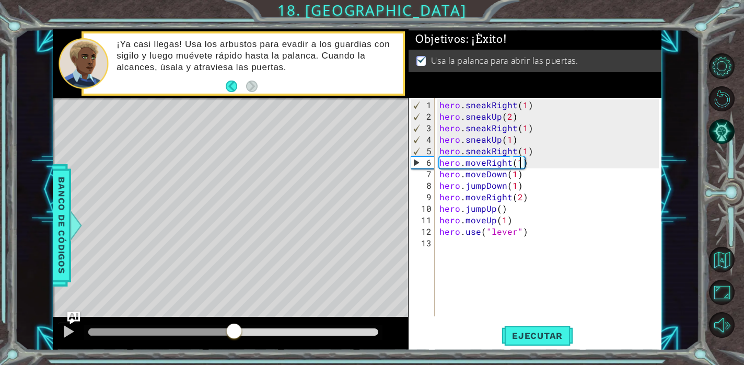
drag, startPoint x: 122, startPoint y: 330, endPoint x: 233, endPoint y: 326, distance: 111.8
click at [233, 326] on div at bounding box center [234, 331] width 19 height 19
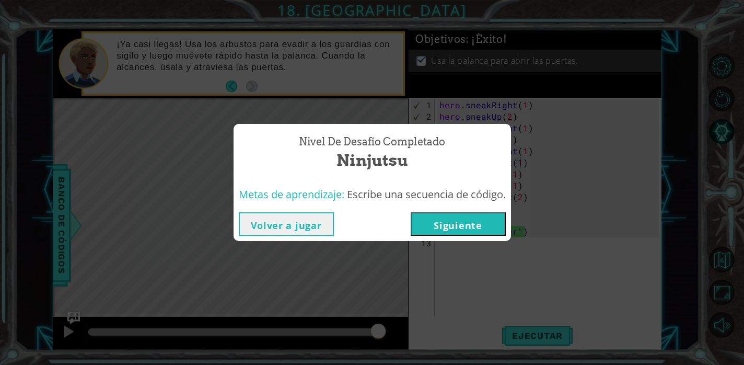
click at [440, 226] on button "Siguiente" at bounding box center [458, 224] width 95 height 24
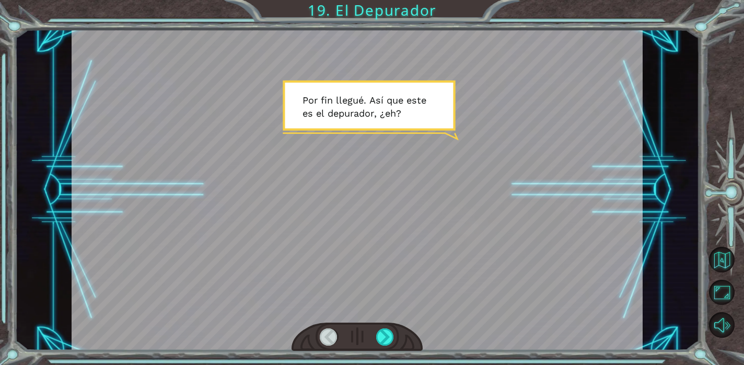
click at [390, 188] on div at bounding box center [357, 189] width 571 height 321
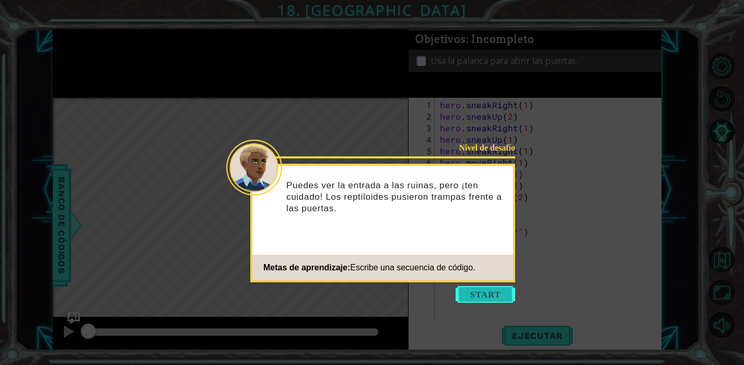
click at [481, 291] on button "Start" at bounding box center [485, 294] width 60 height 17
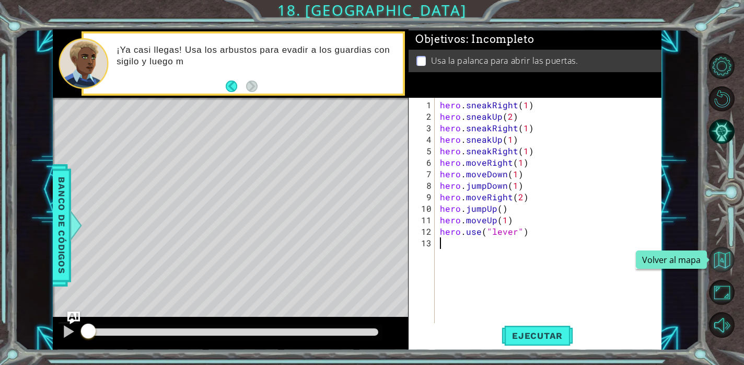
click at [729, 255] on button "Volver al mapa" at bounding box center [722, 260] width 26 height 26
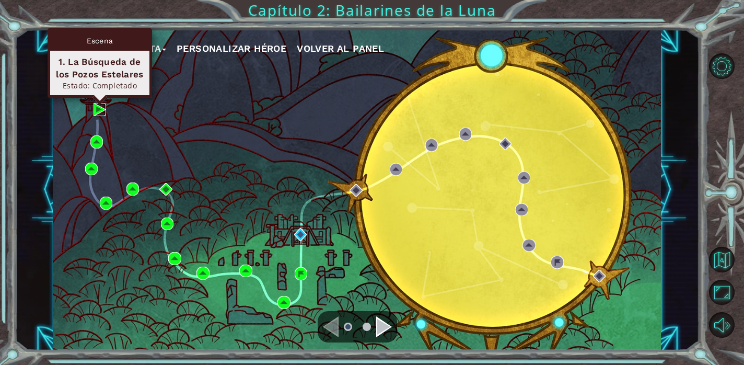
click at [100, 115] on img at bounding box center [99, 109] width 13 height 13
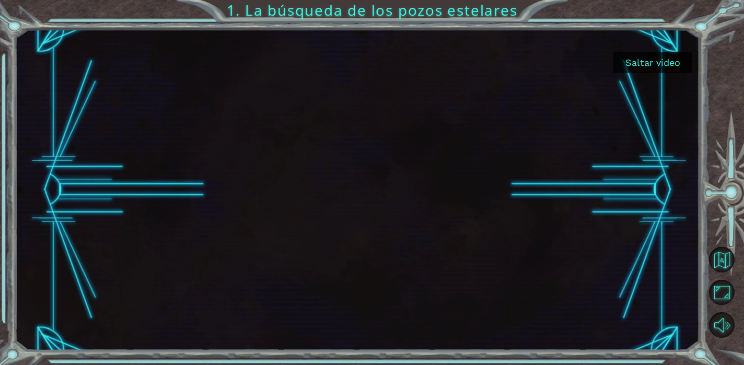
click at [673, 57] on button "Saltar video" at bounding box center [652, 62] width 78 height 20
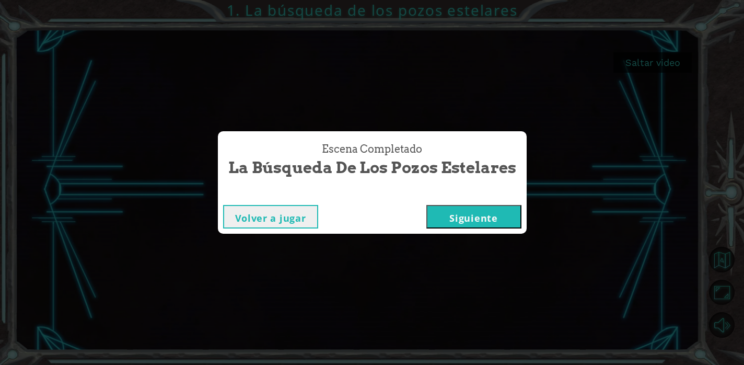
click at [451, 218] on button "Siguiente" at bounding box center [473, 217] width 95 height 24
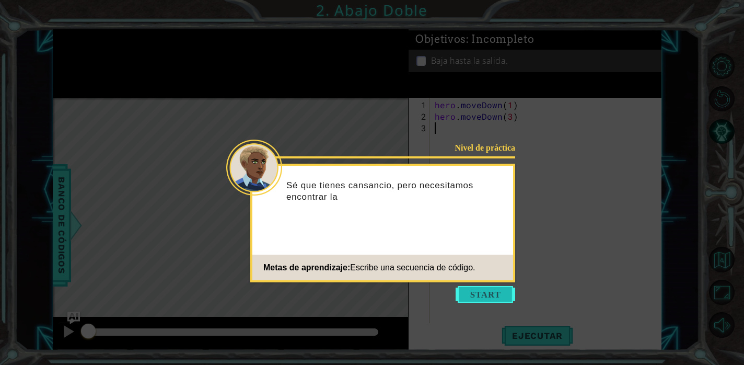
click at [487, 292] on button "Start" at bounding box center [485, 294] width 60 height 17
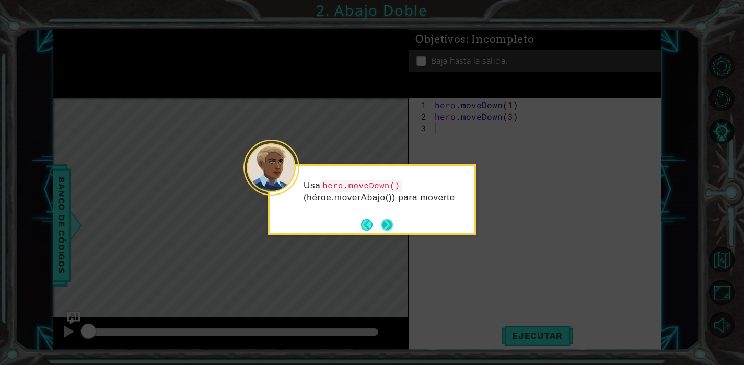
click at [386, 230] on button "Next" at bounding box center [386, 224] width 11 height 11
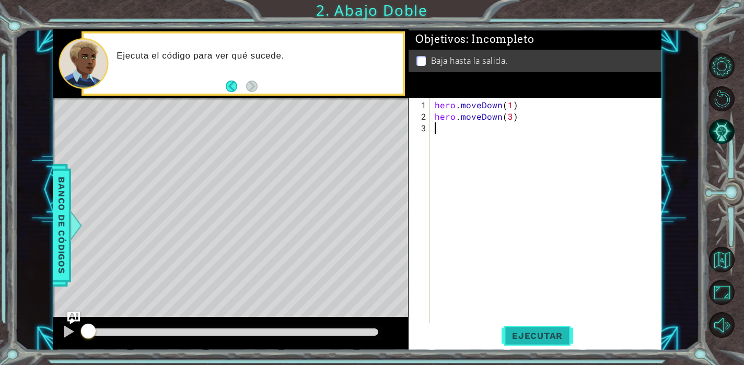
click at [552, 335] on span "Ejecutar" at bounding box center [537, 335] width 72 height 10
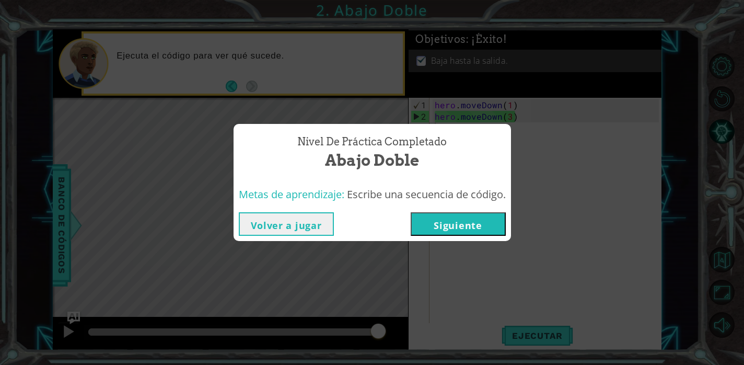
click at [491, 228] on button "Siguiente" at bounding box center [458, 224] width 95 height 24
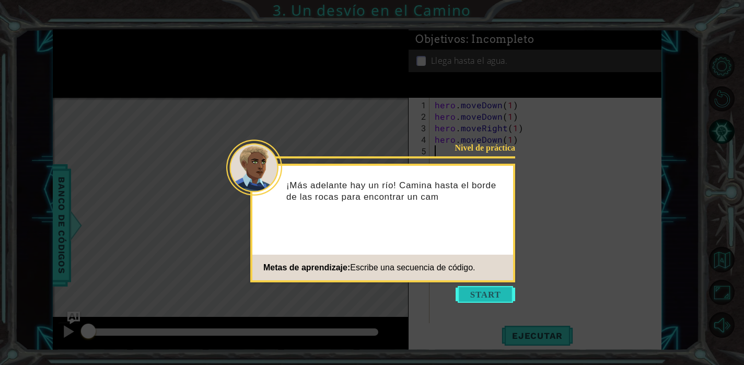
click at [477, 295] on button "Start" at bounding box center [485, 294] width 60 height 17
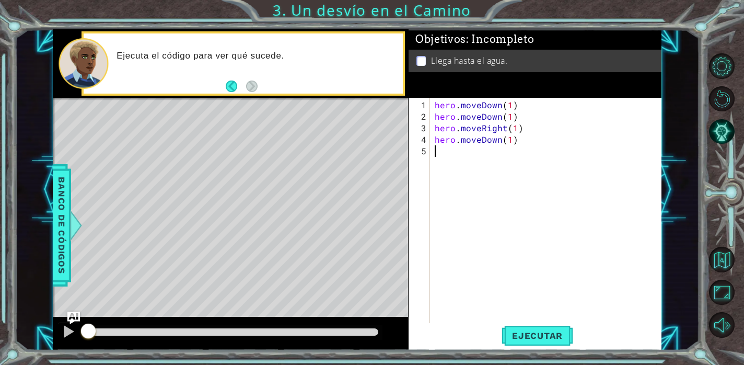
click at [513, 166] on div "hero . moveDown ( 1 ) hero . moveDown ( 1 ) hero . moveRight ( 1 ) hero . moveD…" at bounding box center [547, 225] width 231 height 253
click at [570, 330] on span "Ejecutar" at bounding box center [537, 335] width 72 height 10
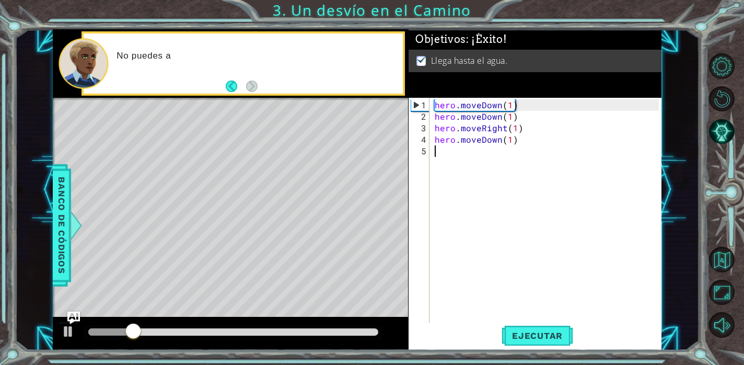
click at [350, 336] on div at bounding box center [233, 332] width 298 height 15
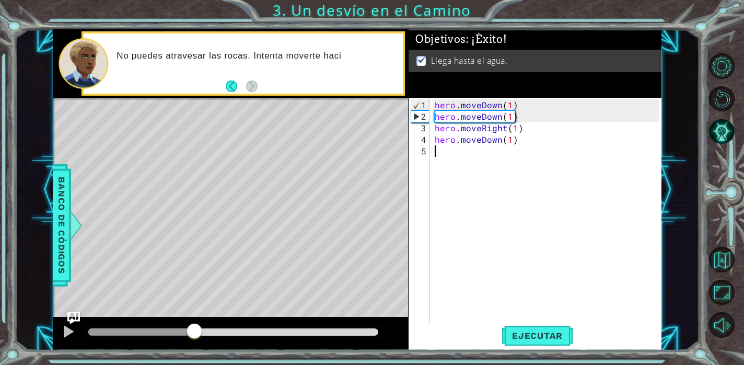
click at [194, 333] on div at bounding box center [141, 331] width 106 height 7
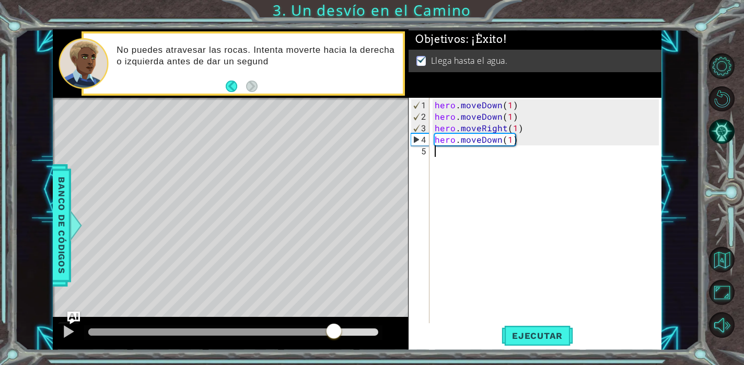
drag, startPoint x: 194, startPoint y: 333, endPoint x: 338, endPoint y: 328, distance: 143.7
click at [515, 330] on span "Ejecutar" at bounding box center [537, 335] width 72 height 10
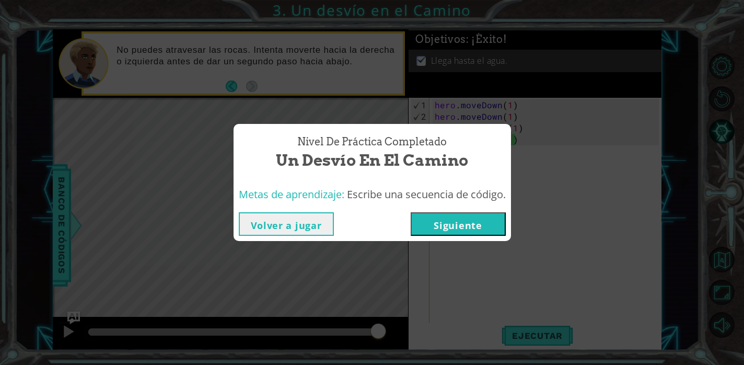
click at [462, 226] on button "Siguiente" at bounding box center [458, 224] width 95 height 24
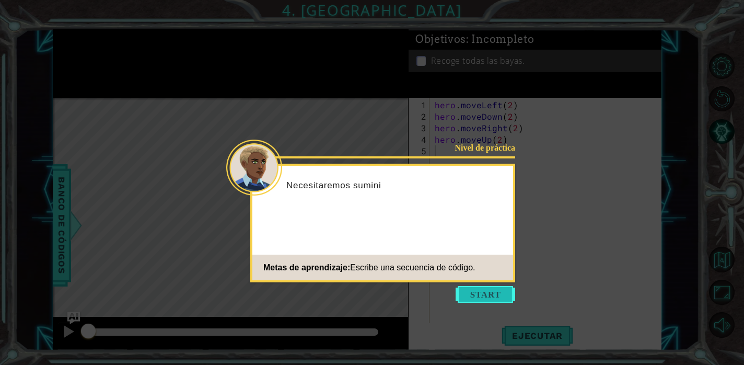
click at [468, 298] on button "Start" at bounding box center [485, 294] width 60 height 17
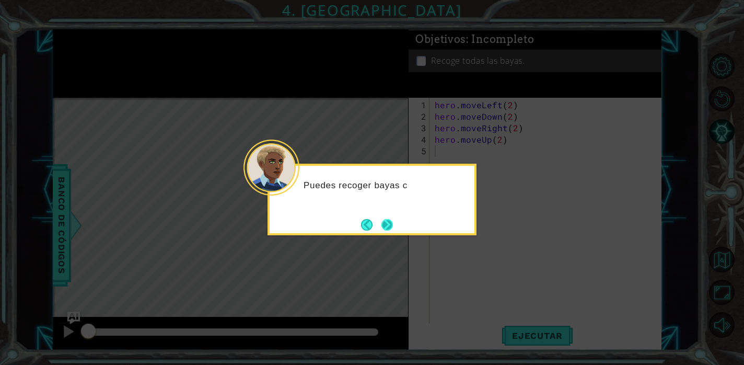
click at [381, 227] on button "Next" at bounding box center [387, 225] width 16 height 16
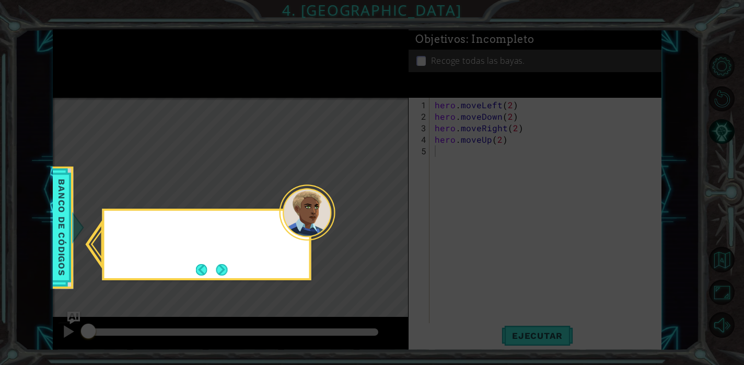
click at [381, 227] on icon at bounding box center [372, 182] width 744 height 365
click at [224, 267] on button "Next" at bounding box center [222, 269] width 12 height 12
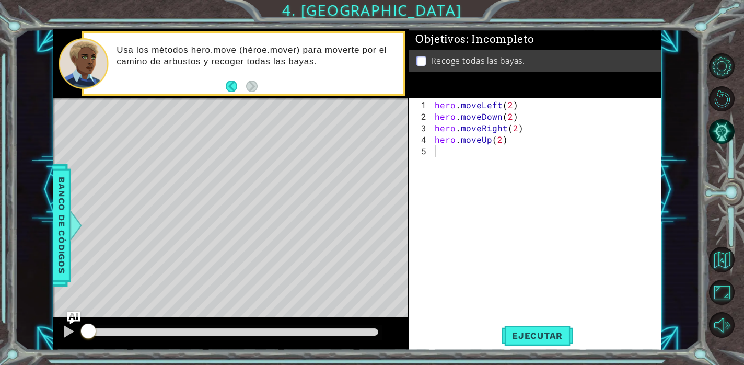
click at [464, 53] on div "Recoge todas las bayas." at bounding box center [534, 61] width 253 height 22
click at [713, 257] on button "Volver al mapa" at bounding box center [722, 260] width 26 height 26
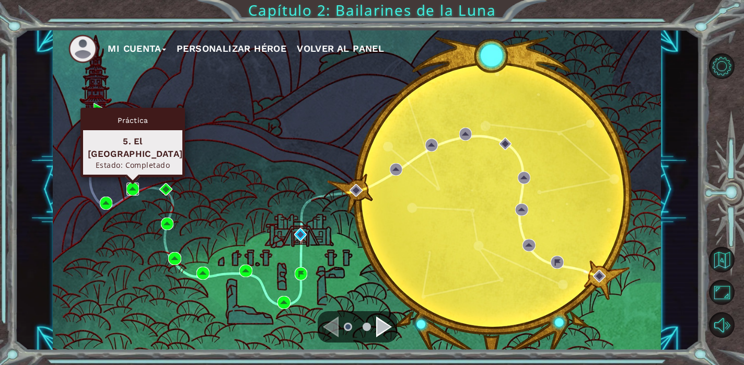
click at [136, 190] on img at bounding box center [132, 188] width 13 height 13
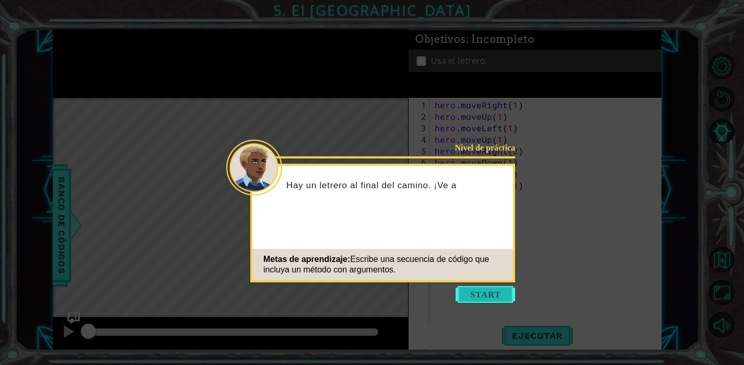
click at [479, 295] on button "Start" at bounding box center [485, 294] width 60 height 17
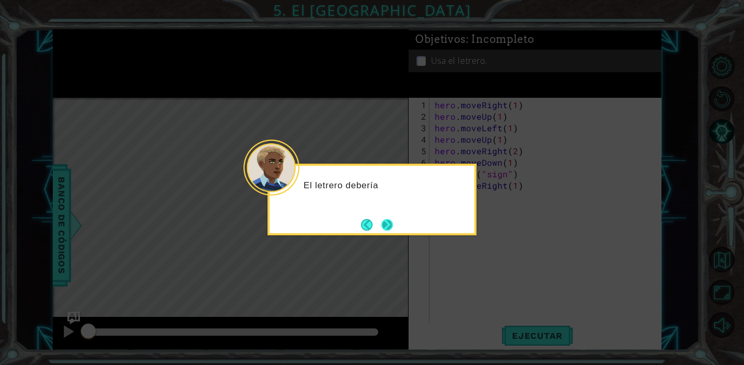
click at [386, 222] on button "Next" at bounding box center [386, 224] width 11 height 11
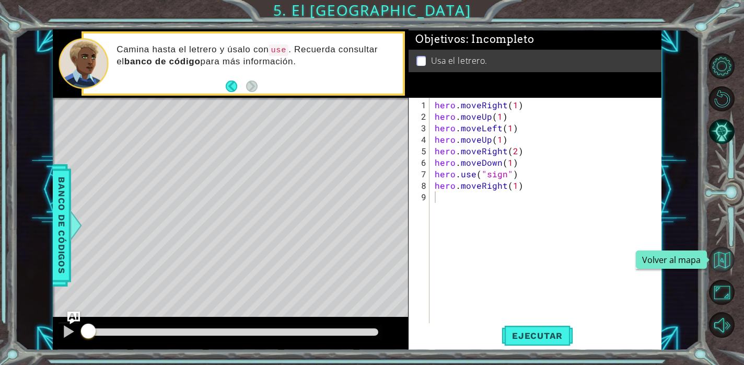
click at [714, 262] on button "Volver al mapa" at bounding box center [722, 260] width 26 height 26
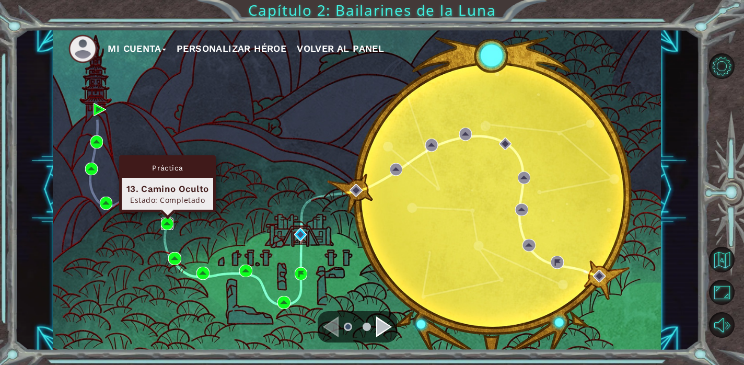
click at [168, 223] on img at bounding box center [167, 223] width 13 height 13
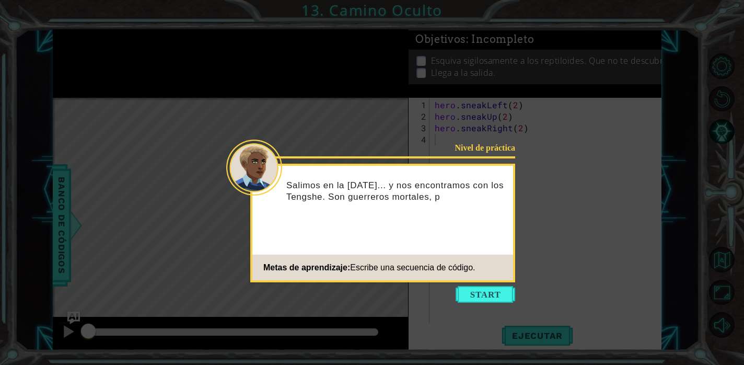
click at [309, 144] on icon at bounding box center [372, 182] width 744 height 365
click at [477, 292] on button "Start" at bounding box center [485, 294] width 60 height 17
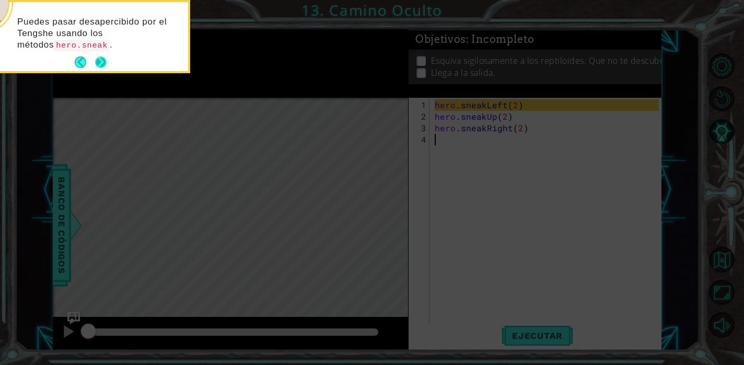
click at [95, 69] on button "Next" at bounding box center [100, 62] width 13 height 13
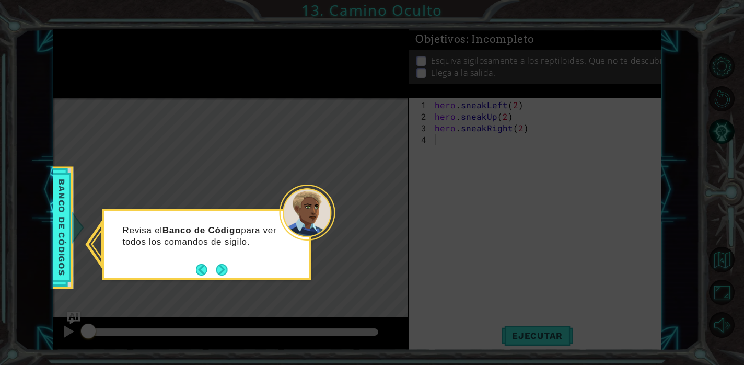
click at [218, 274] on button "Next" at bounding box center [221, 269] width 19 height 19
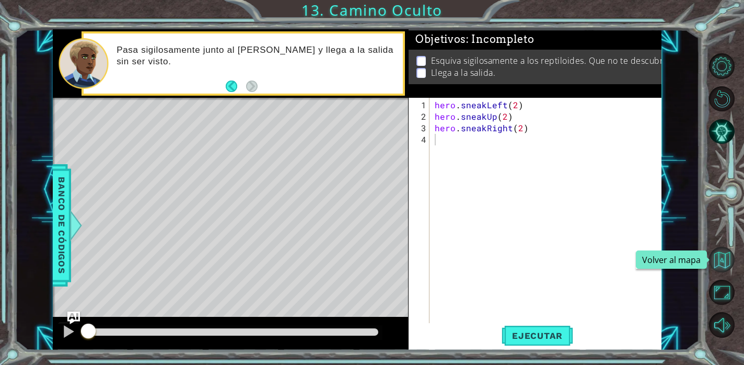
click at [715, 255] on button "Volver al mapa" at bounding box center [722, 260] width 26 height 26
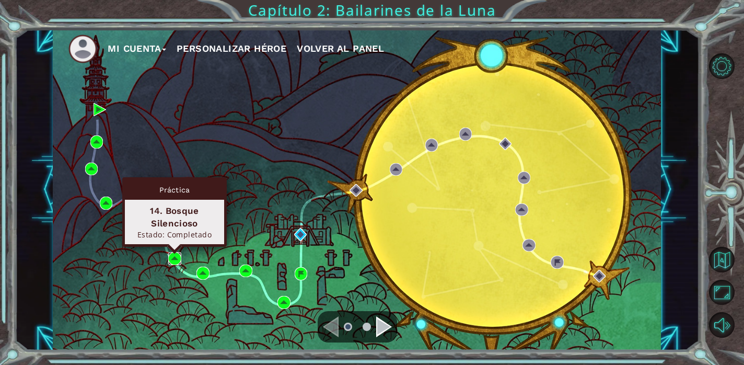
click at [174, 254] on img at bounding box center [174, 258] width 13 height 13
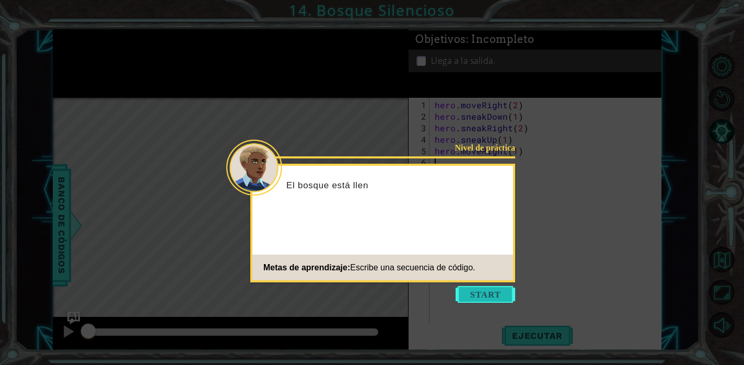
click at [483, 295] on button "Start" at bounding box center [485, 294] width 60 height 17
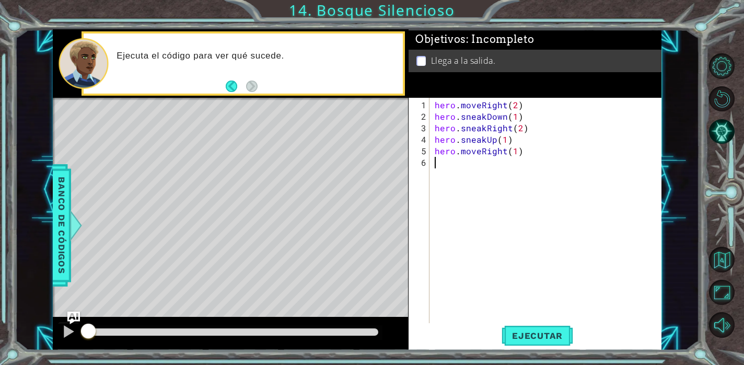
click at [483, 295] on div "hero . moveRight ( 2 ) hero . sneakDown ( 1 ) hero . sneakRight ( 2 ) hero . sn…" at bounding box center [547, 225] width 231 height 253
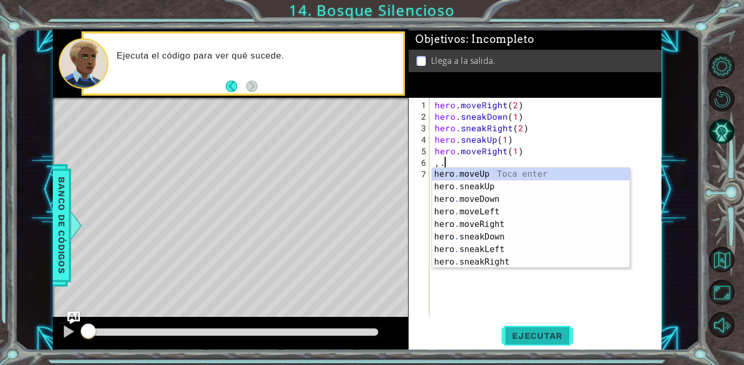
click at [536, 330] on span "Ejecutar" at bounding box center [537, 335] width 72 height 10
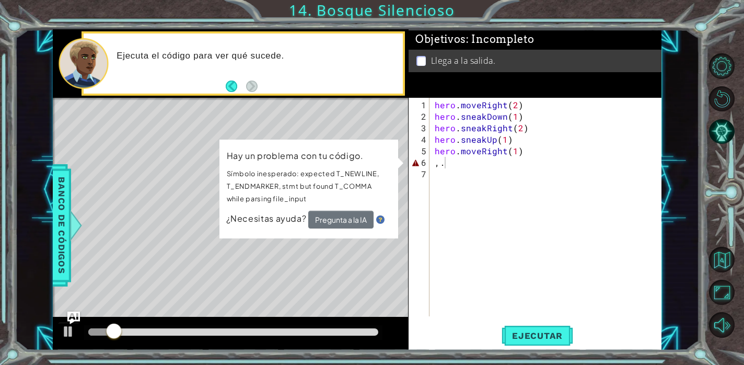
click at [393, 119] on div "Level Map" at bounding box center [294, 252] width 483 height 308
click at [372, 119] on div "Level Map" at bounding box center [294, 252] width 483 height 308
click at [447, 160] on div "hero . moveRight ( 2 ) hero . sneakDown ( 1 ) hero . sneakRight ( 2 ) hero . sn…" at bounding box center [547, 219] width 231 height 241
type textarea ","
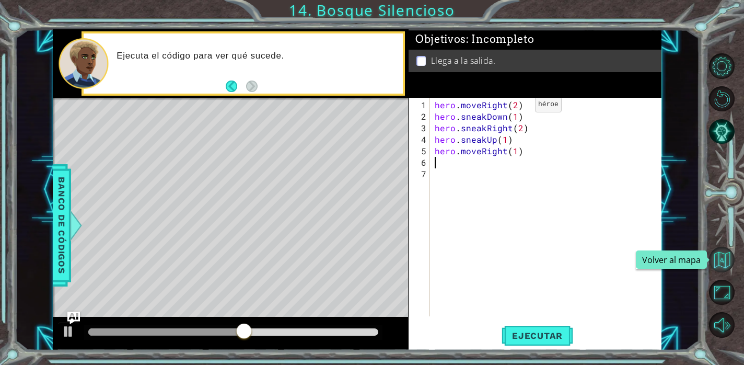
click at [722, 264] on button "Volver al mapa" at bounding box center [722, 260] width 26 height 26
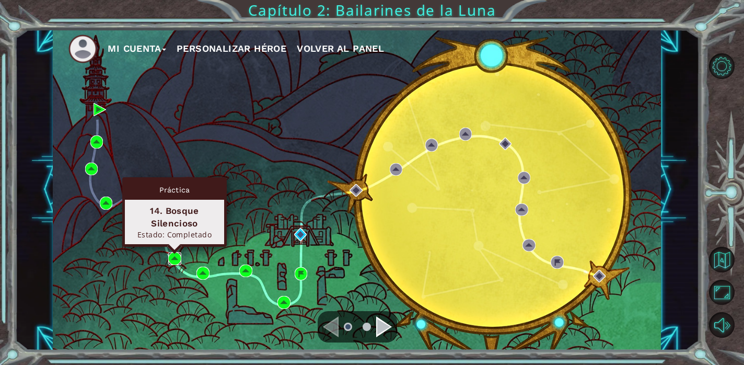
click at [172, 263] on img at bounding box center [174, 258] width 13 height 13
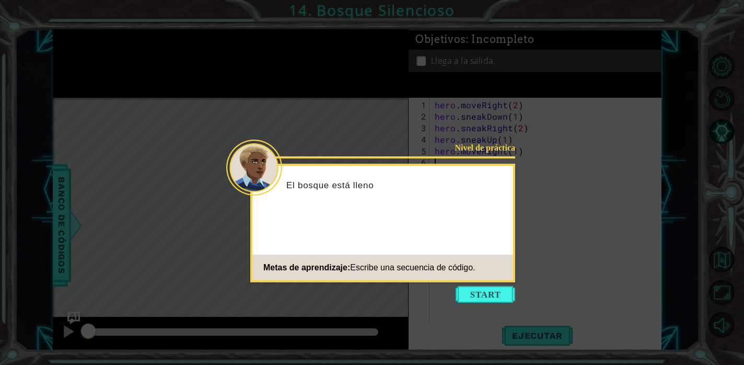
click at [524, 145] on icon at bounding box center [372, 182] width 744 height 365
click at [482, 283] on icon at bounding box center [372, 182] width 744 height 365
click at [482, 287] on button "Start" at bounding box center [485, 294] width 60 height 17
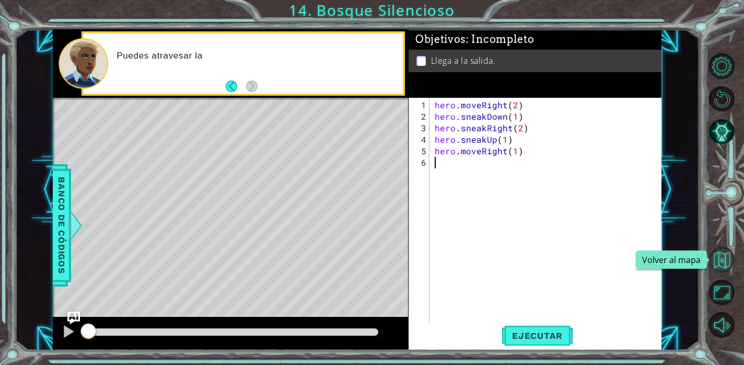
click at [728, 250] on button "Volver al mapa" at bounding box center [722, 260] width 26 height 26
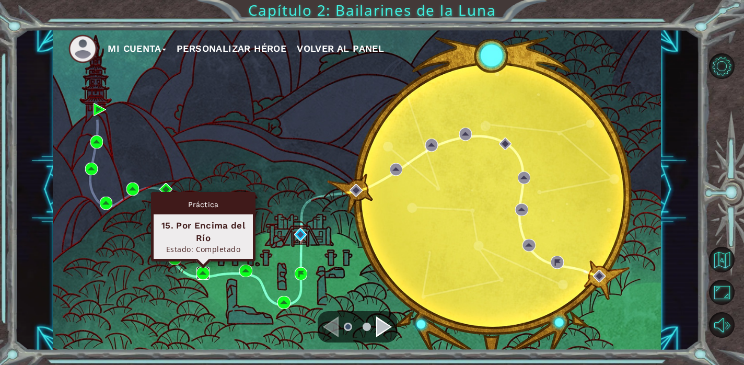
click at [204, 269] on img at bounding box center [202, 272] width 13 height 13
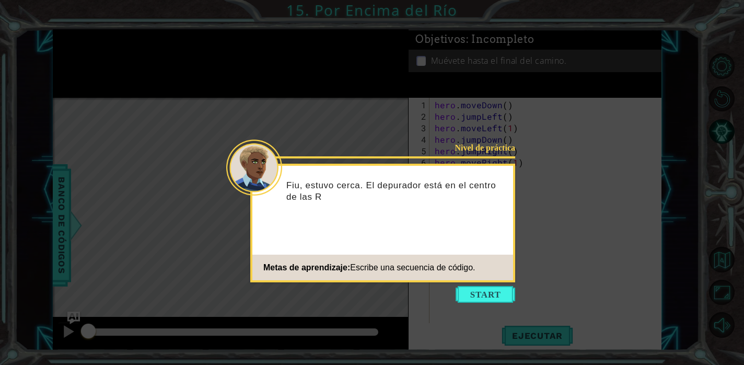
click at [484, 283] on icon at bounding box center [372, 182] width 744 height 365
click at [483, 298] on button "Start" at bounding box center [485, 294] width 60 height 17
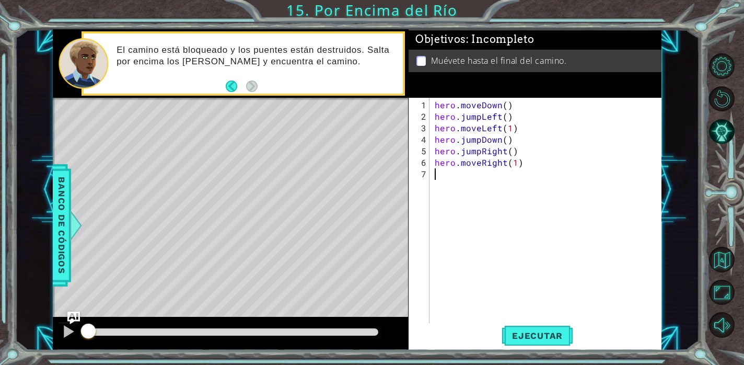
click at [483, 298] on div "hero . moveDown ( ) hero . jumpLeft ( ) hero . moveLeft ( 1 ) hero . jumpDown (…" at bounding box center [547, 225] width 231 height 253
click at [721, 253] on button "Volver al mapa" at bounding box center [722, 260] width 26 height 26
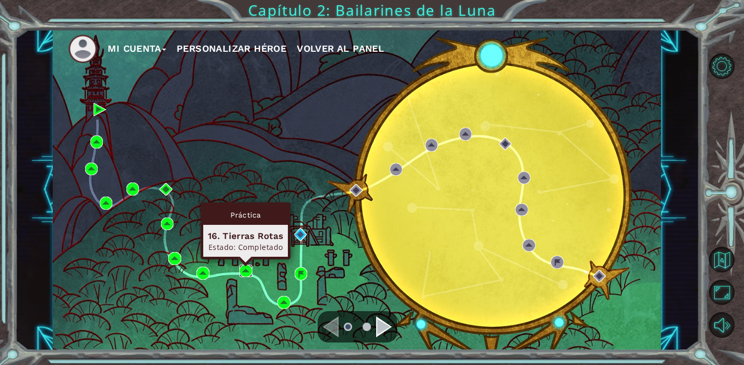
click at [242, 268] on img at bounding box center [245, 270] width 13 height 13
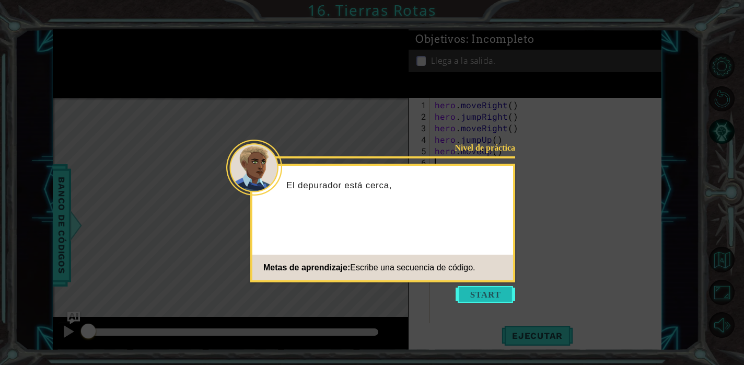
click at [490, 297] on button "Start" at bounding box center [485, 294] width 60 height 17
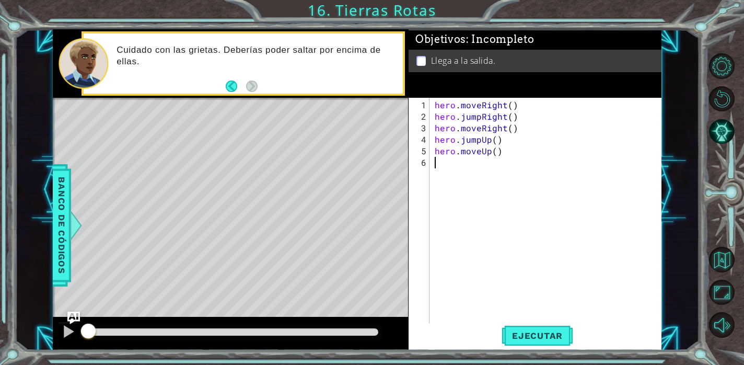
type textarea "."
type textarea "hero.moveUp()"
click at [723, 259] on button "Volver al mapa" at bounding box center [722, 260] width 26 height 26
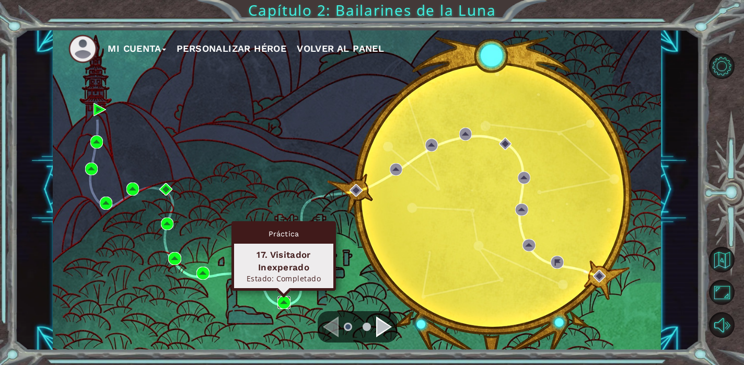
click at [283, 304] on img at bounding box center [283, 302] width 13 height 13
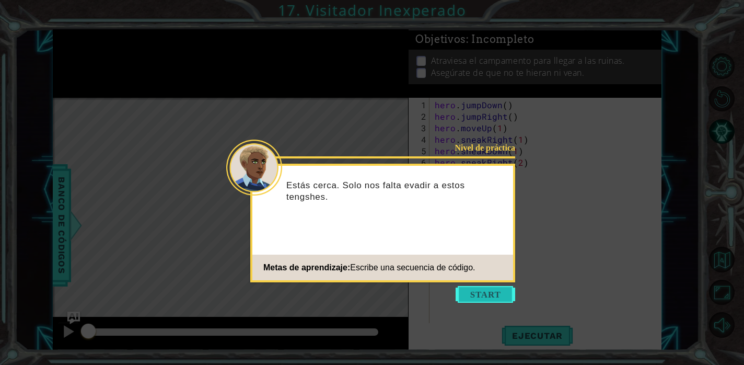
click at [468, 289] on button "Start" at bounding box center [485, 294] width 60 height 17
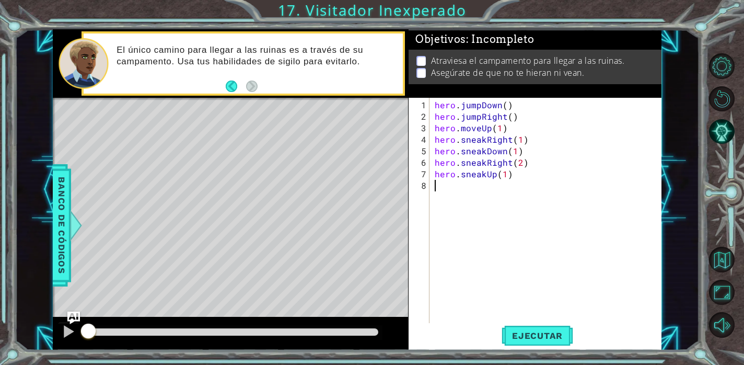
click at [468, 289] on div "hero . jumpDown ( ) hero . jumpRight ( ) hero . moveUp ( 1 ) hero . sneakRight …" at bounding box center [547, 225] width 231 height 253
type textarea "hero.sneakUp(1)"
click at [722, 257] on button "Volver al mapa" at bounding box center [722, 260] width 26 height 26
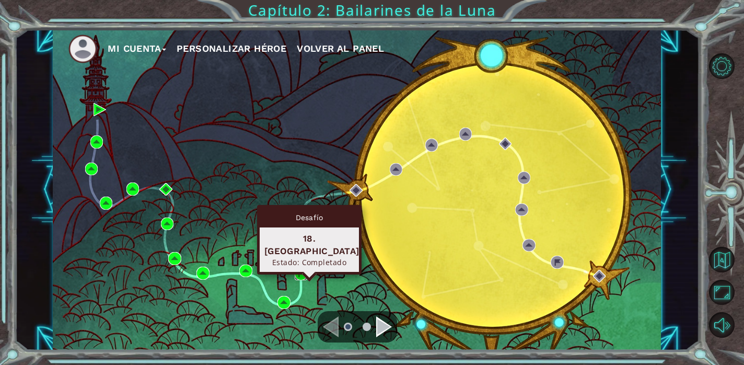
click at [300, 273] on img at bounding box center [301, 273] width 13 height 13
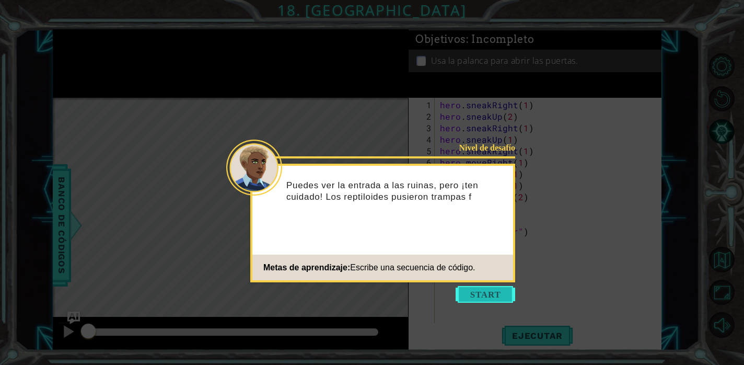
click at [477, 297] on button "Start" at bounding box center [485, 294] width 60 height 17
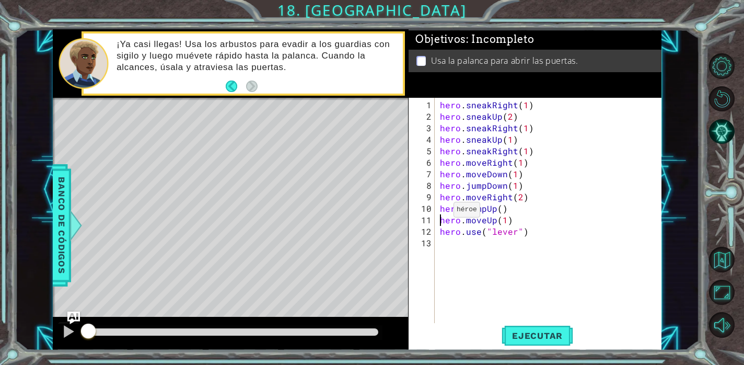
click at [440, 213] on div "hero . sneakRight ( 1 ) hero . sneakUp ( 2 ) hero . sneakRight ( 1 ) hero . sne…" at bounding box center [551, 225] width 226 height 253
type textarea ".--. hero.moveUp(1)"
